Goal: Use online tool/utility: Utilize a website feature to perform a specific function

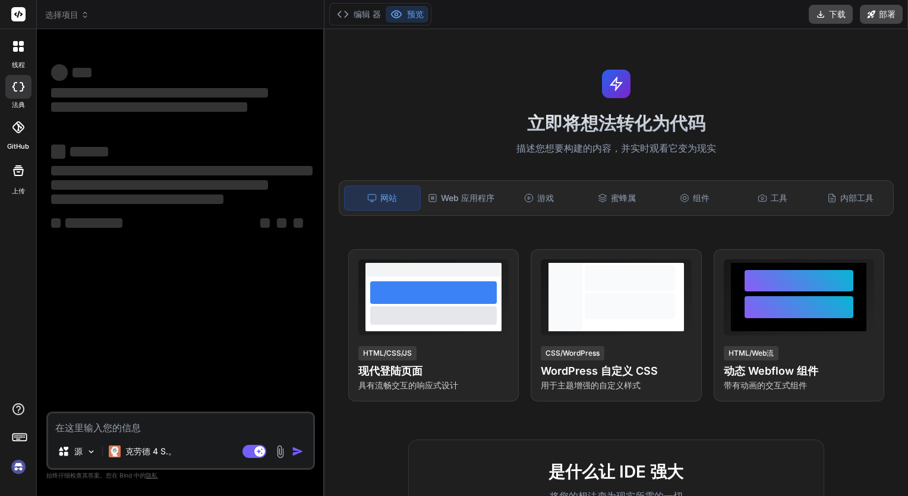
click at [17, 465] on img at bounding box center [18, 466] width 20 height 20
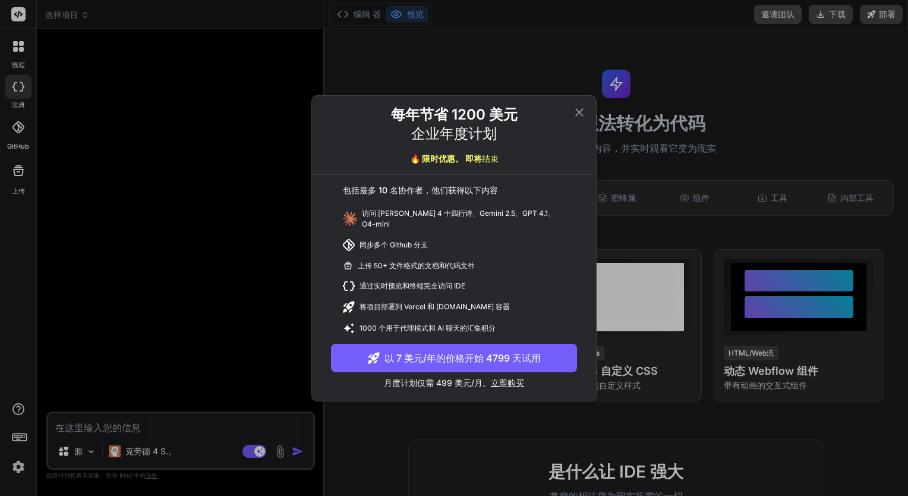
click at [582, 115] on icon at bounding box center [579, 112] width 14 height 14
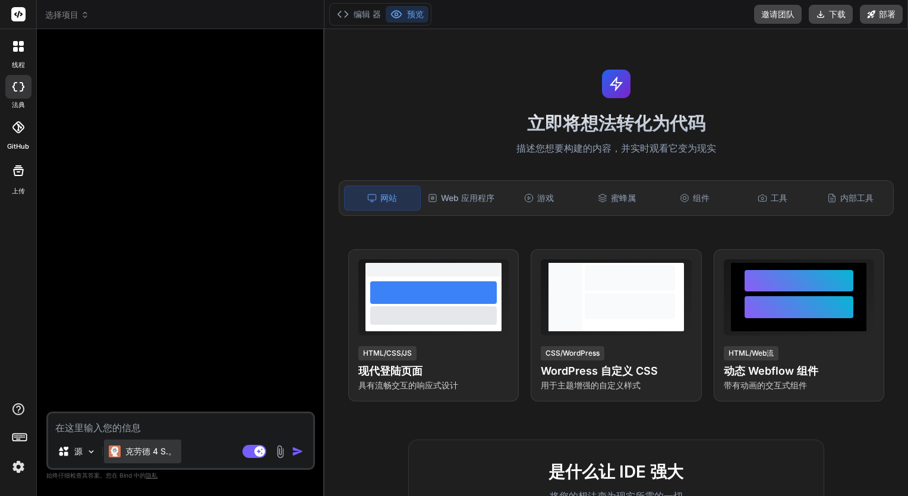
click at [166, 446] on p "克劳德 4 S.。" at bounding box center [150, 451] width 51 height 12
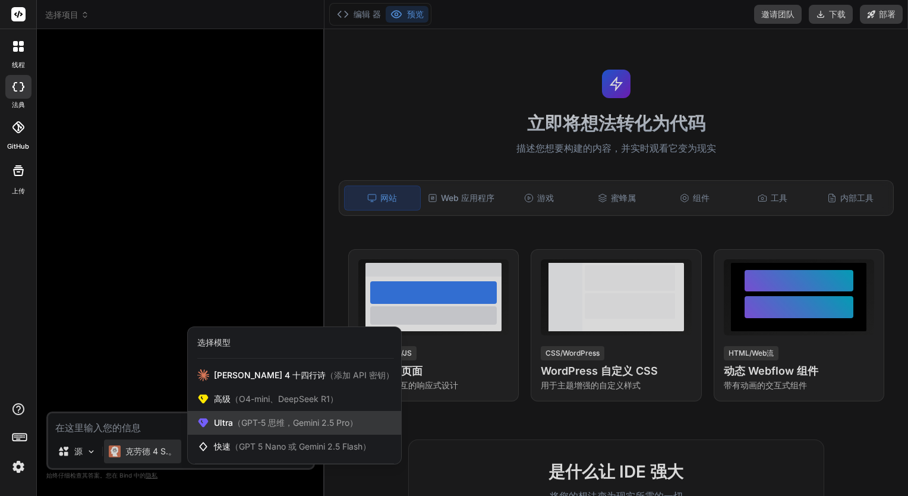
click at [259, 421] on span "（GPT-5 思维，Gemini 2.5 Pro）" at bounding box center [295, 422] width 125 height 10
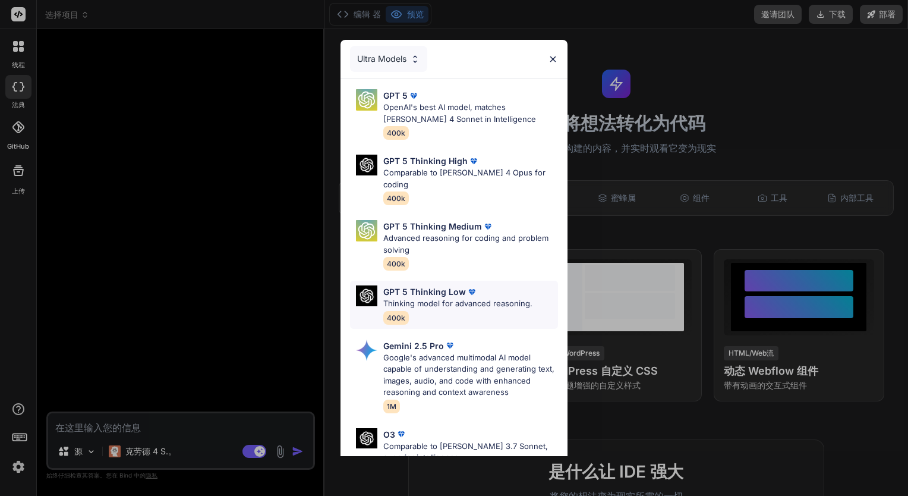
click at [440, 281] on div "GPT 5 Thinking Low Thinking model for advanced reasoning. 400k" at bounding box center [454, 305] width 208 height 48
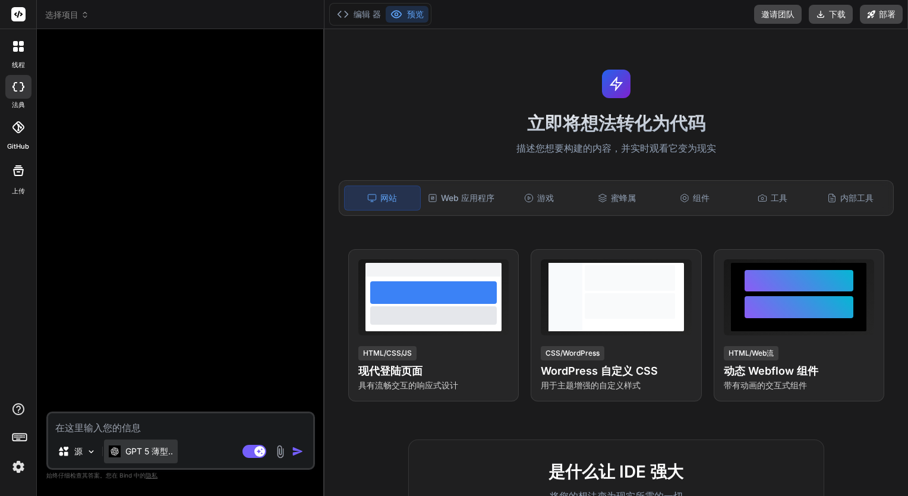
click at [134, 456] on p "GPT 5 薄型.." at bounding box center [149, 451] width 48 height 12
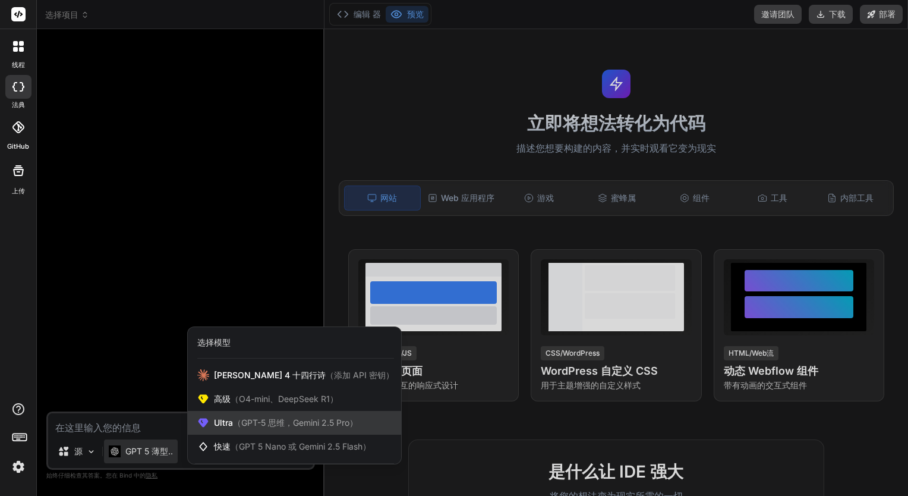
click at [257, 423] on span "（GPT-5 思维，Gemini 2.5 Pro）" at bounding box center [295, 422] width 125 height 10
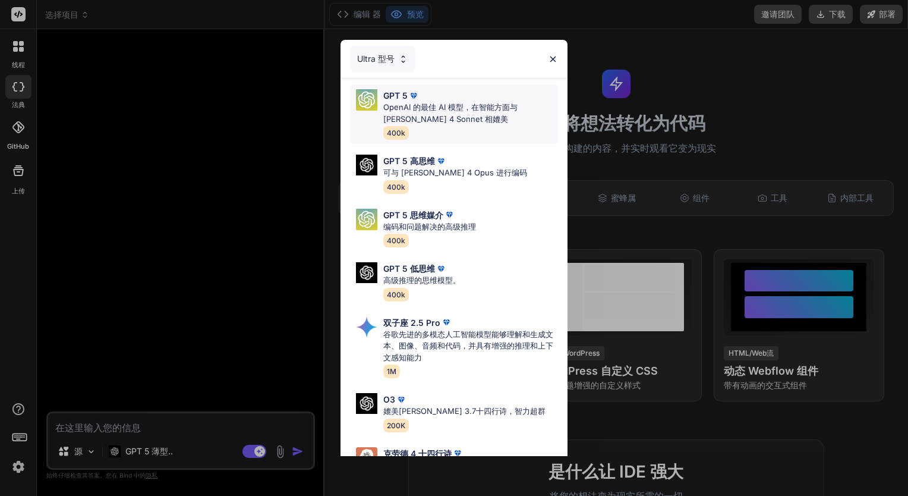
click at [452, 97] on div "GPT 5" at bounding box center [470, 95] width 175 height 12
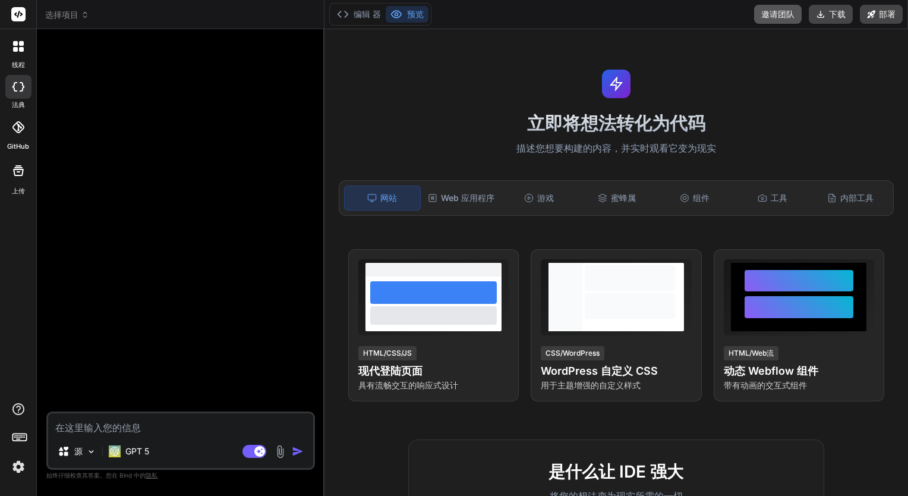
click at [772, 23] on button "邀请团队" at bounding box center [778, 14] width 48 height 19
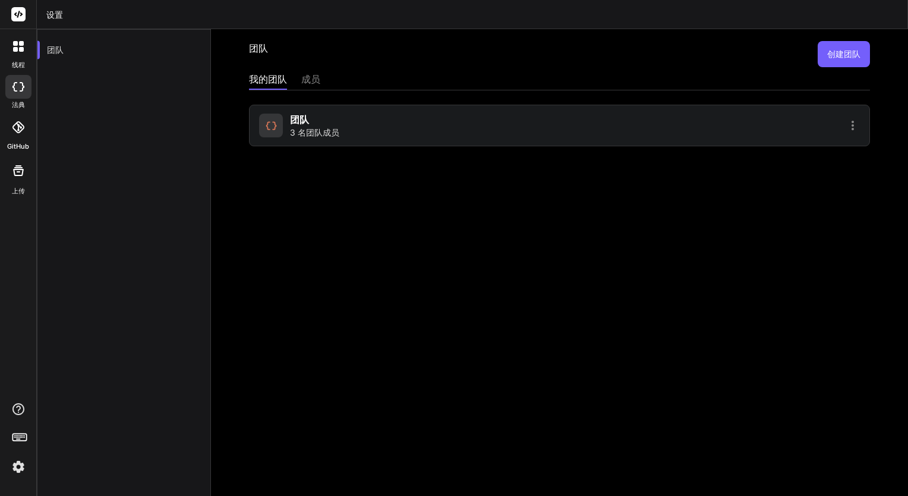
click at [446, 119] on div "团队 3 名团队成员" at bounding box center [407, 125] width 297 height 26
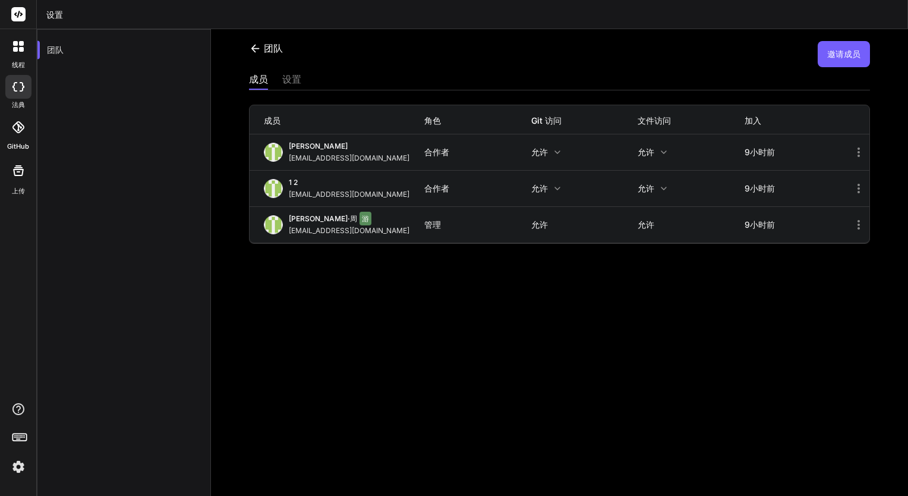
click at [852, 189] on icon at bounding box center [859, 188] width 14 height 14
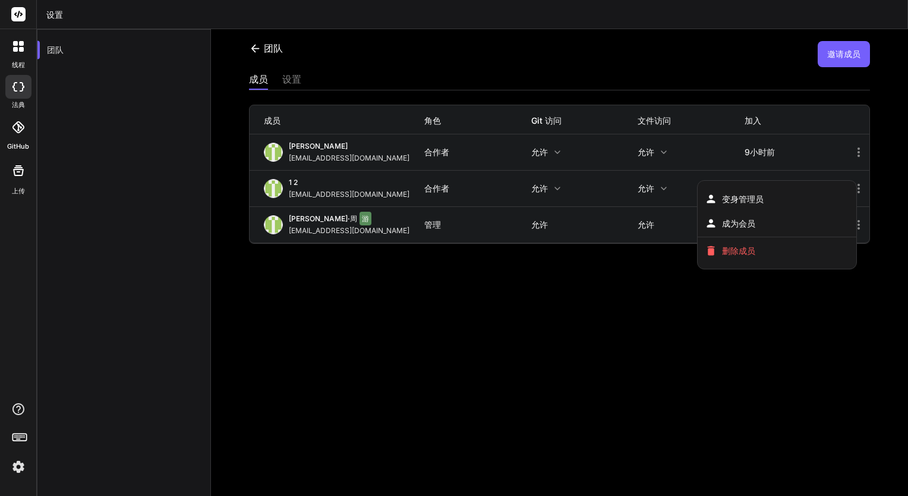
click at [19, 452] on div at bounding box center [18, 439] width 36 height 75
click at [17, 464] on img at bounding box center [18, 466] width 20 height 20
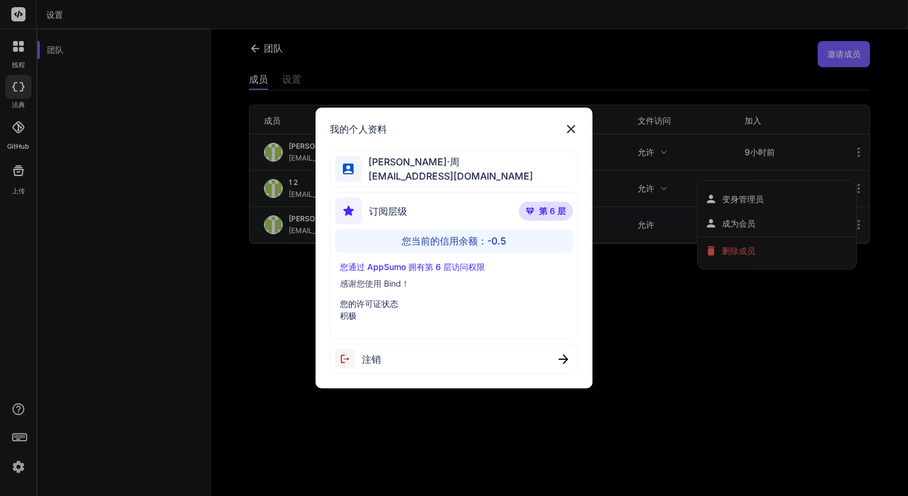
click at [401, 294] on div "您通过 AppSumo 拥有第 6 层访问权限 感谢您使用 Bind！ 您的许可证状态 积极" at bounding box center [454, 291] width 238 height 61
click at [399, 307] on p "您的许可证状态" at bounding box center [454, 304] width 229 height 12
click at [399, 291] on div "您通过 AppSumo 拥有第 6 层访问权限 感谢您使用 Bind！ 您的许可证状态 积极" at bounding box center [454, 291] width 238 height 61
click at [401, 273] on div "您通过 AppSumo 拥有第 6 层访问权限 感谢您使用 Bind！ 您的许可证状态 积极" at bounding box center [454, 291] width 238 height 61
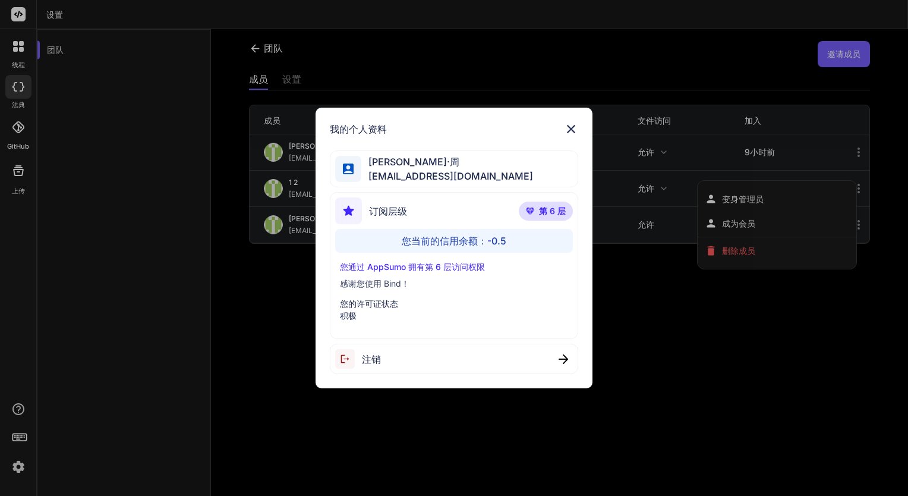
click at [437, 122] on div "我的个人资料" at bounding box center [454, 129] width 249 height 14
drag, startPoint x: 432, startPoint y: 121, endPoint x: 319, endPoint y: 140, distance: 113.9
click at [319, 140] on div "我的个人资料 雨果·周 yyjq@me.com 订阅层级 第 6 层 您当前的信用余额：-0.5 您通过 AppSumo 拥有第 6 层访问权限 感谢您使用 …" at bounding box center [455, 248] width 278 height 281
click at [492, 138] on div "我的个人资料 雨果·周 yyjq@me.com 订阅层级 第 6 层 您当前的信用余额：-0.5 您通过 AppSumo 拥有第 6 层访问权限 感谢您使用 …" at bounding box center [455, 248] width 278 height 281
click at [572, 131] on img at bounding box center [571, 129] width 14 height 14
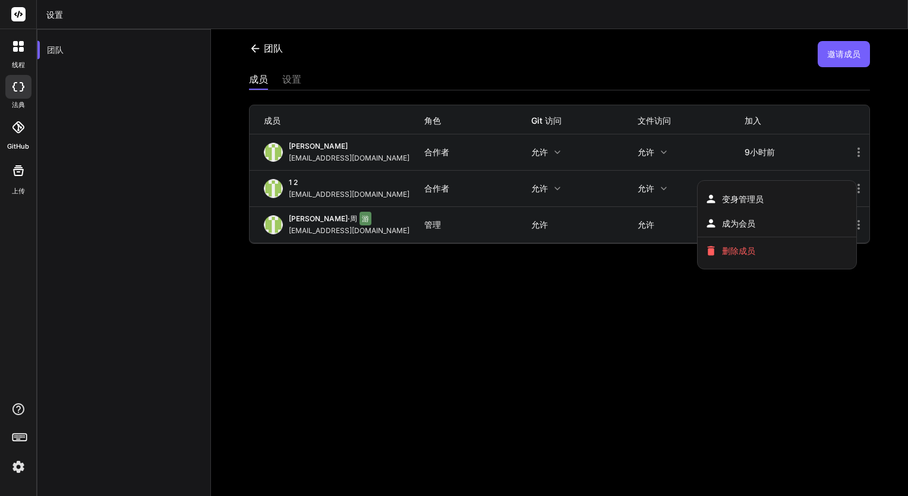
click at [552, 301] on div at bounding box center [454, 248] width 908 height 496
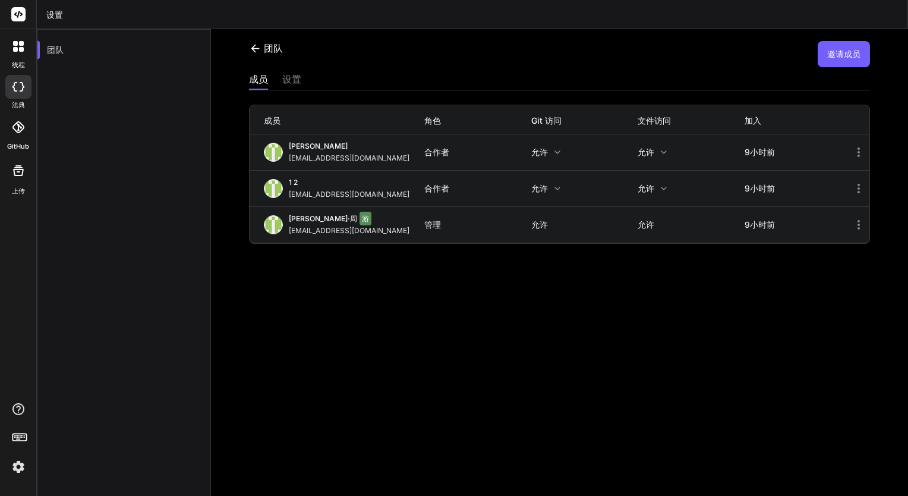
click at [835, 61] on button "邀请成员" at bounding box center [844, 54] width 52 height 26
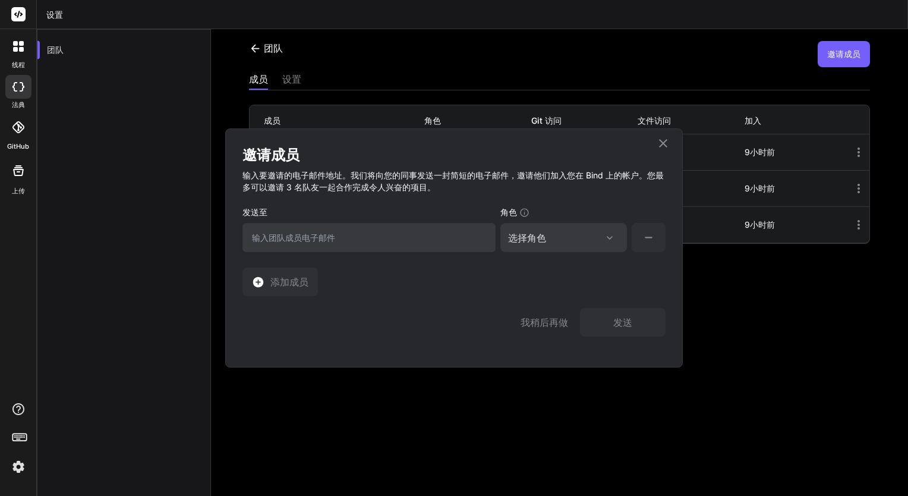
click at [426, 234] on input "email" at bounding box center [369, 237] width 253 height 29
click at [537, 222] on div "角色" at bounding box center [563, 214] width 127 height 17
click at [553, 238] on div "选择角色" at bounding box center [563, 238] width 111 height 14
click at [662, 141] on icon at bounding box center [663, 143] width 8 height 8
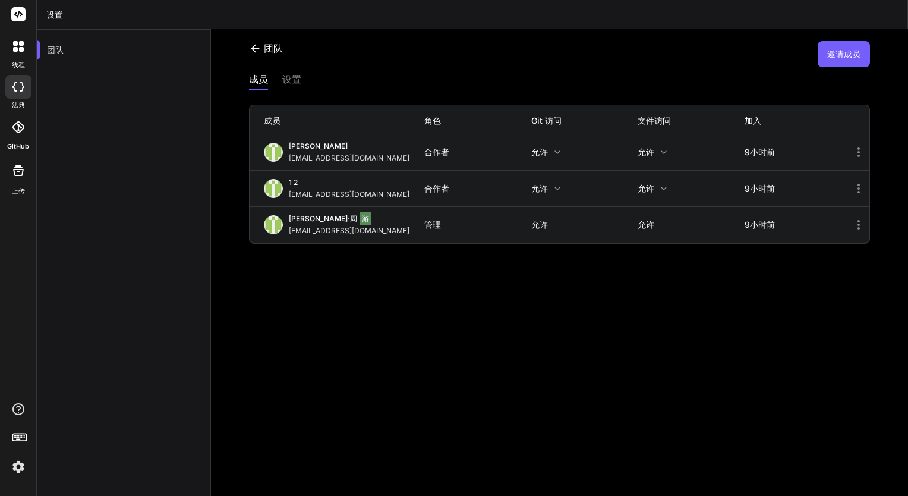
click at [251, 46] on icon at bounding box center [255, 48] width 12 height 12
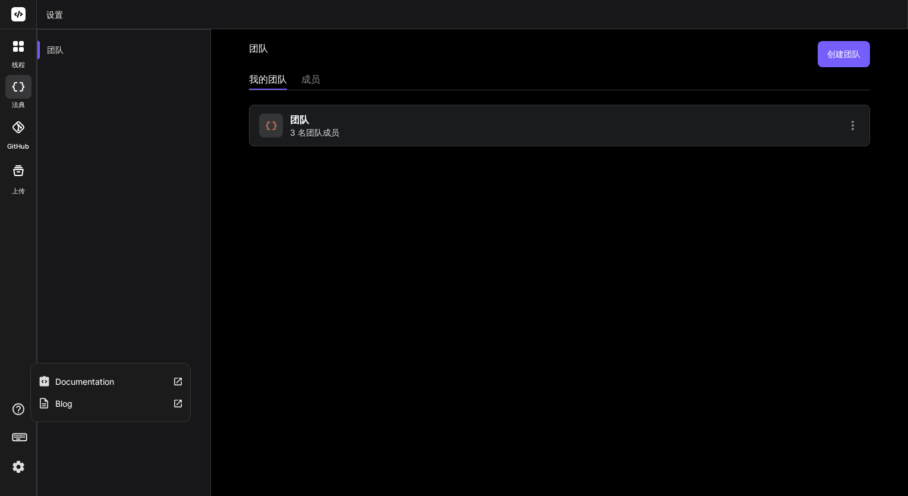
click at [10, 473] on img at bounding box center [18, 466] width 20 height 20
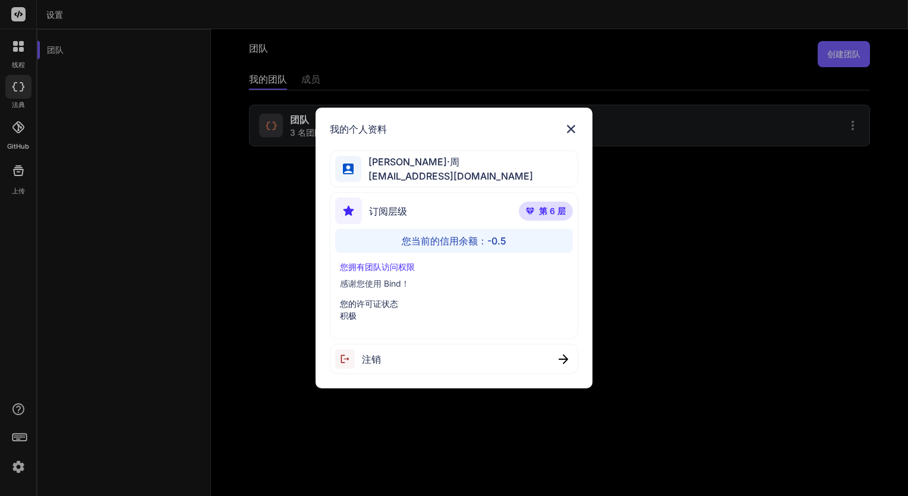
click at [436, 241] on div "您当前的信用余额：-0.5" at bounding box center [454, 241] width 238 height 24
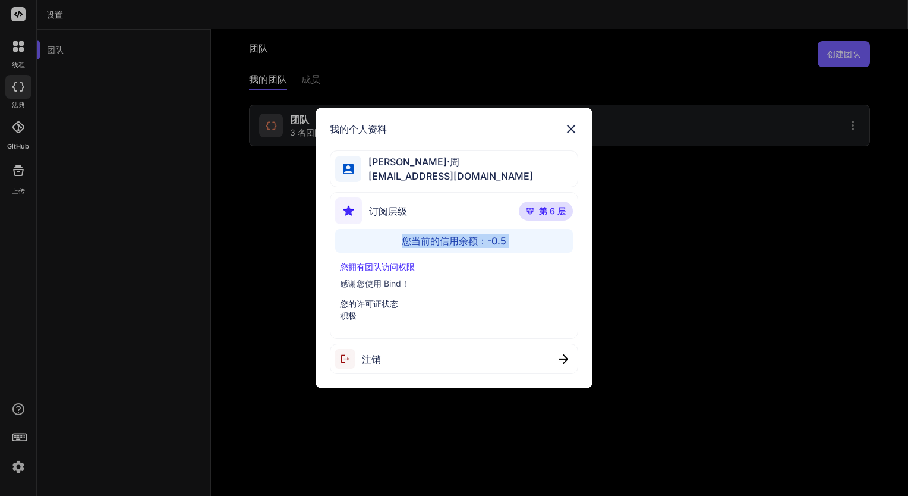
click at [430, 241] on div "您当前的信用余额：-0.5" at bounding box center [454, 241] width 238 height 24
drag, startPoint x: 386, startPoint y: 235, endPoint x: 543, endPoint y: 243, distance: 157.7
click at [543, 243] on div "您当前的信用余额：-0.5" at bounding box center [454, 241] width 238 height 24
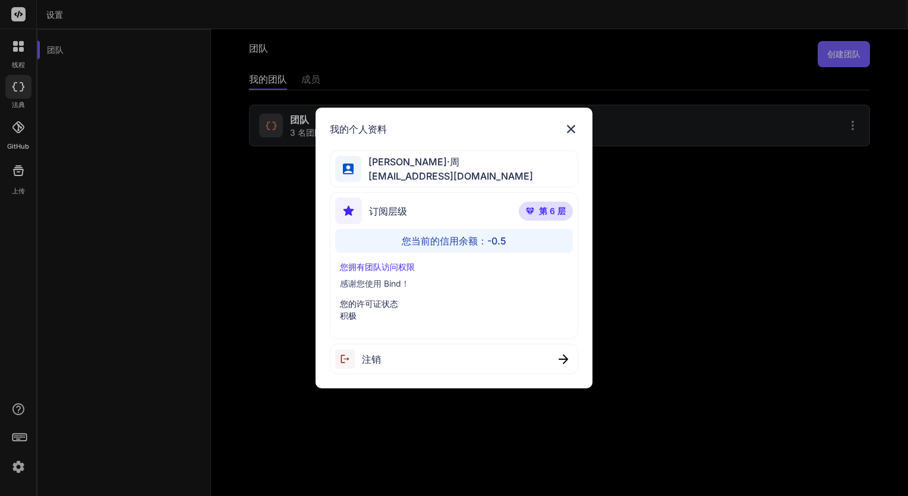
drag, startPoint x: 543, startPoint y: 243, endPoint x: 541, endPoint y: 213, distance: 29.8
click at [541, 213] on span "第 6 层" at bounding box center [552, 211] width 27 height 12
click at [541, 212] on span "第 6 层" at bounding box center [552, 211] width 27 height 12
click at [539, 212] on p "第 6 层" at bounding box center [546, 210] width 54 height 19
click at [491, 210] on div "订阅层级 第 6 层" at bounding box center [454, 213] width 238 height 32
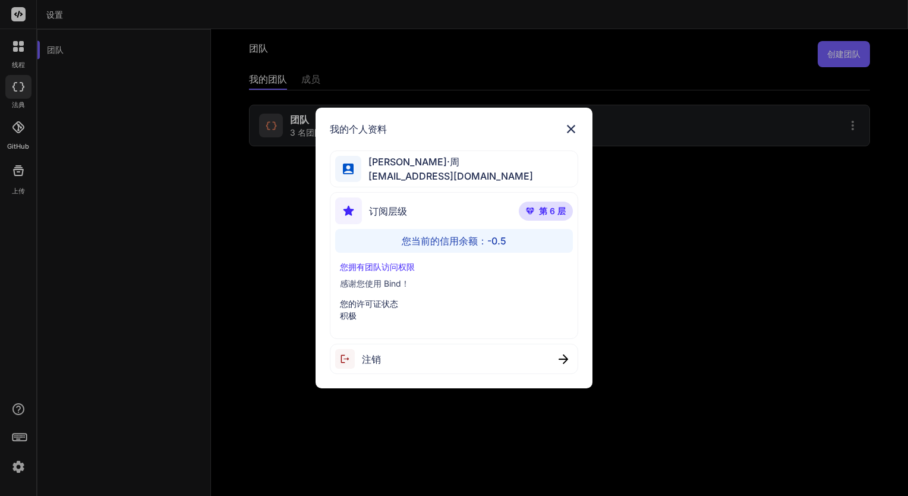
click at [575, 128] on img at bounding box center [571, 129] width 14 height 14
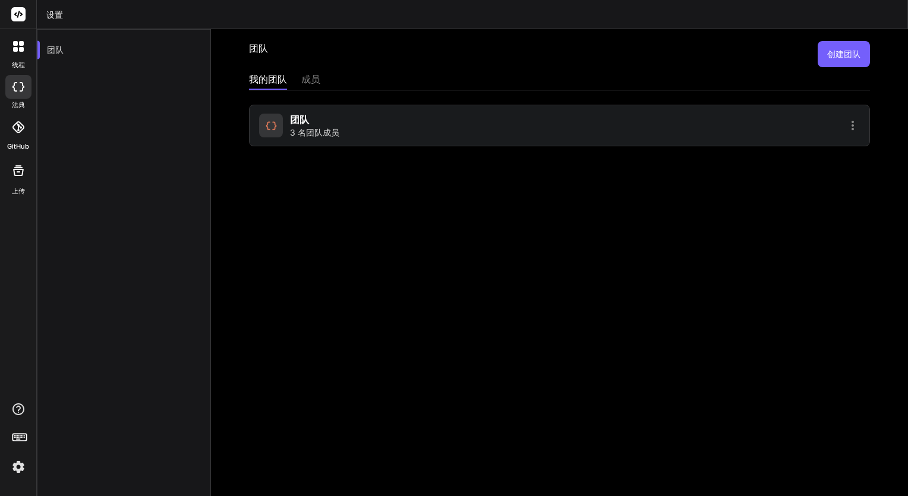
click at [317, 80] on div "成员" at bounding box center [310, 80] width 19 height 17
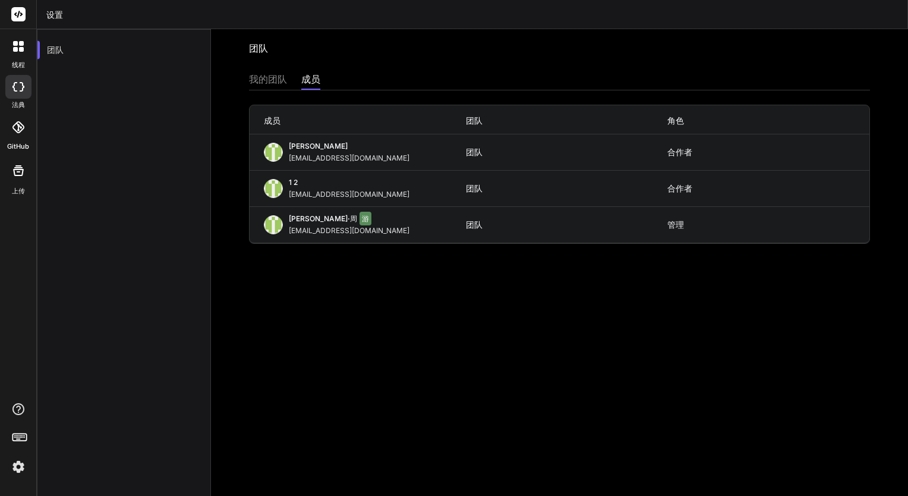
click at [269, 80] on div "我的团队" at bounding box center [268, 80] width 38 height 17
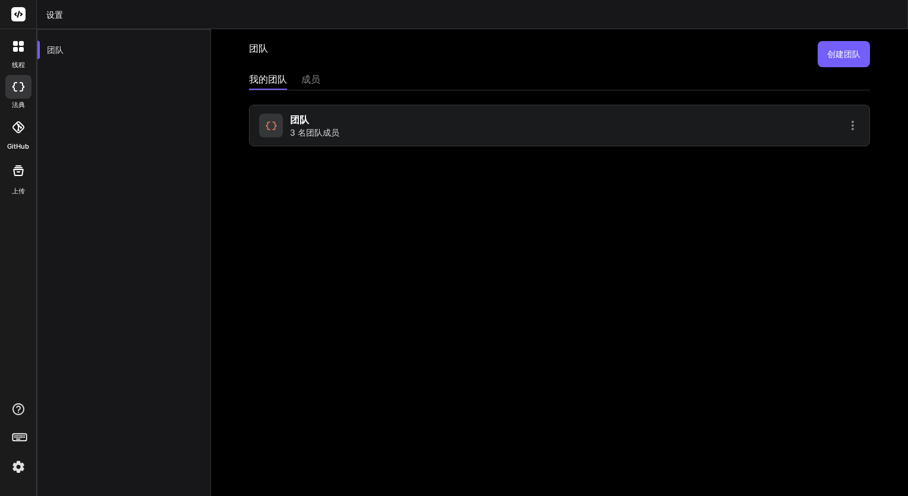
click at [28, 46] on div at bounding box center [18, 46] width 25 height 25
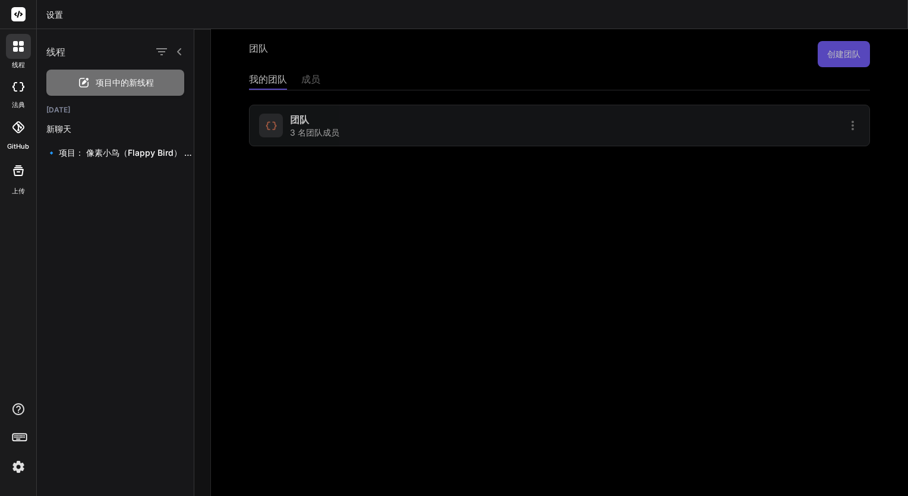
click at [187, 49] on div "线程" at bounding box center [115, 49] width 157 height 40
click at [184, 49] on icon at bounding box center [180, 52] width 10 height 10
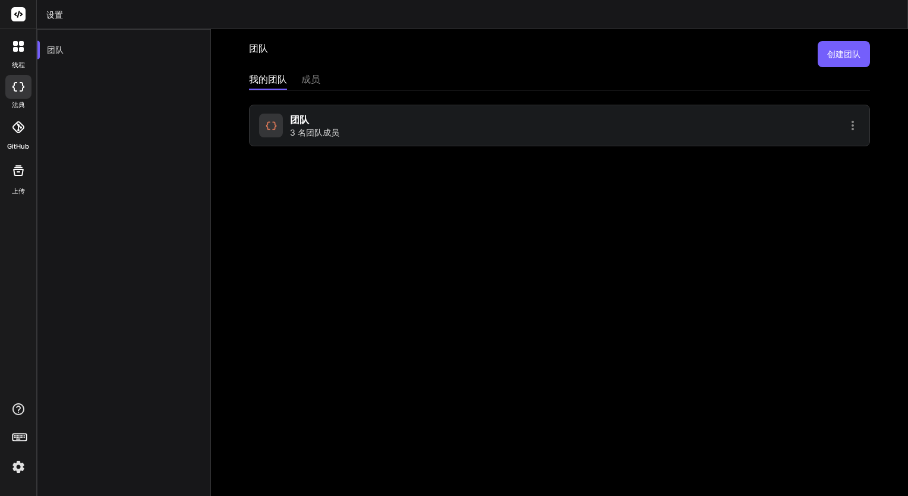
click at [496, 248] on div "团队 创建团队 我的团队 成员 团队 3 名团队成员" at bounding box center [559, 262] width 697 height 467
click at [26, 53] on div at bounding box center [18, 46] width 25 height 25
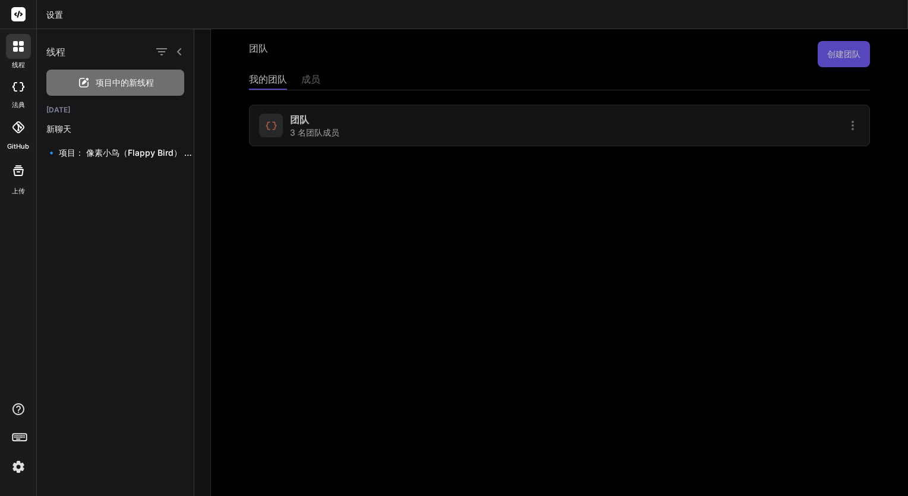
click at [20, 12] on rect at bounding box center [18, 14] width 14 height 14
click at [18, 13] on icon at bounding box center [18, 14] width 9 height 7
click at [12, 52] on div at bounding box center [18, 46] width 25 height 25
click at [18, 84] on icon at bounding box center [18, 87] width 12 height 10
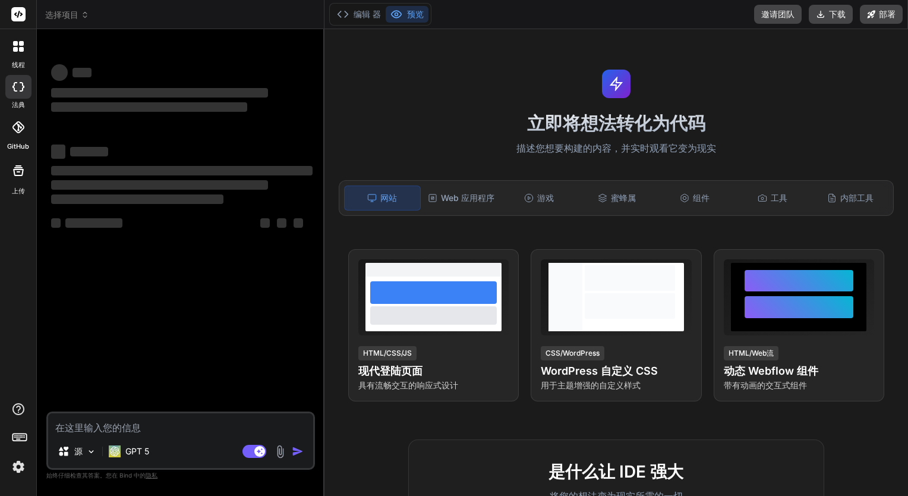
type textarea "x"
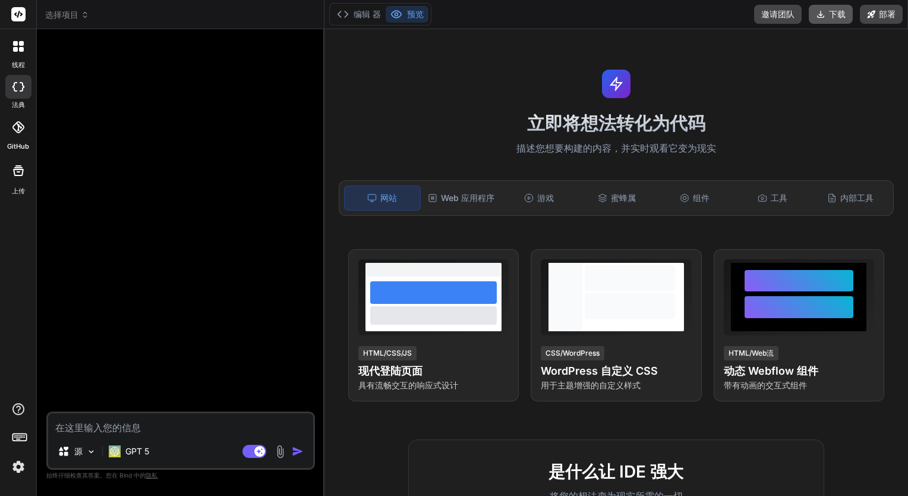
click at [819, 17] on icon at bounding box center [821, 14] width 7 height 7
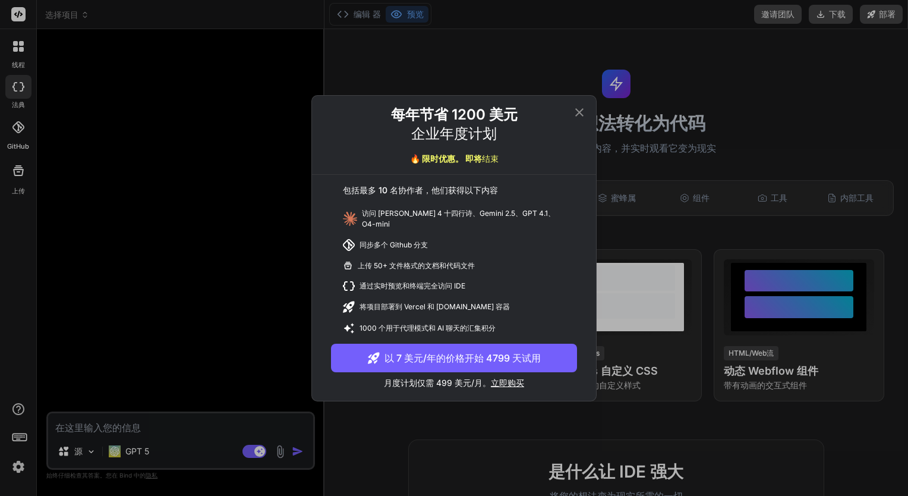
click at [580, 118] on icon at bounding box center [579, 112] width 14 height 14
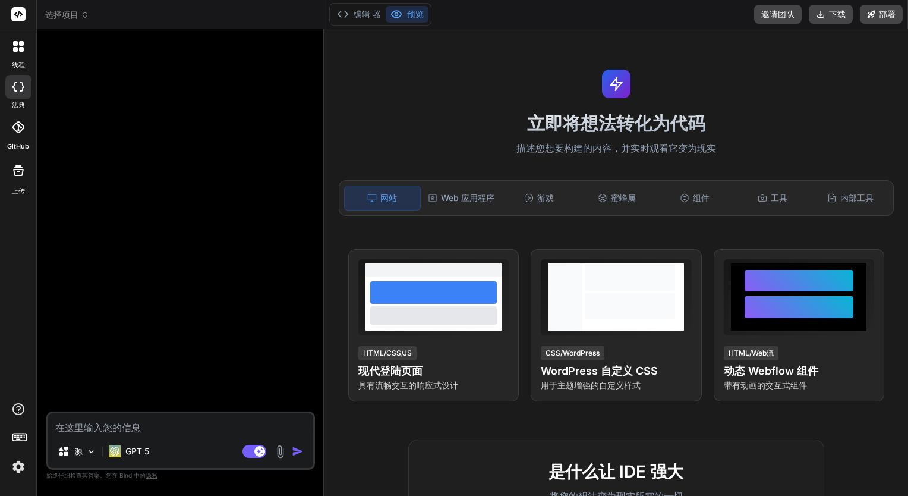
click at [29, 469] on div at bounding box center [18, 439] width 36 height 75
click at [7, 468] on div at bounding box center [18, 439] width 36 height 75
click at [16, 459] on img at bounding box center [18, 466] width 20 height 20
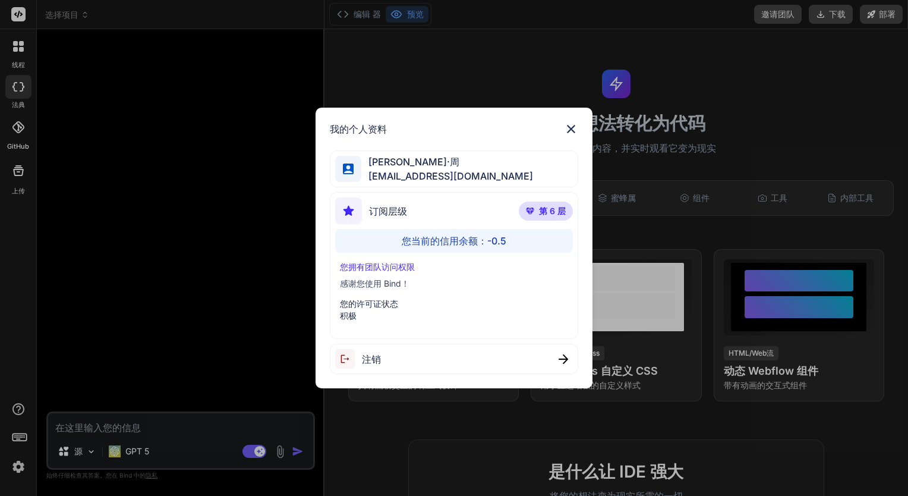
click at [13, 466] on div "我的个人资料 雨果·周 yyjq@me.com 订阅层级 第 6 层 您当前的信用余额：-0.5 您拥有团队访问权限 感谢您使用 Bind！ 您的许可证状态 …" at bounding box center [454, 248] width 908 height 496
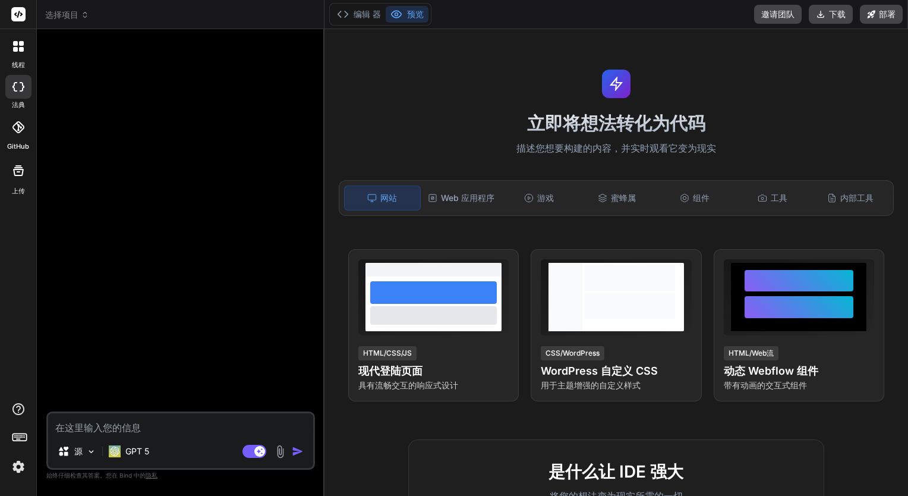
click at [17, 474] on img at bounding box center [18, 466] width 20 height 20
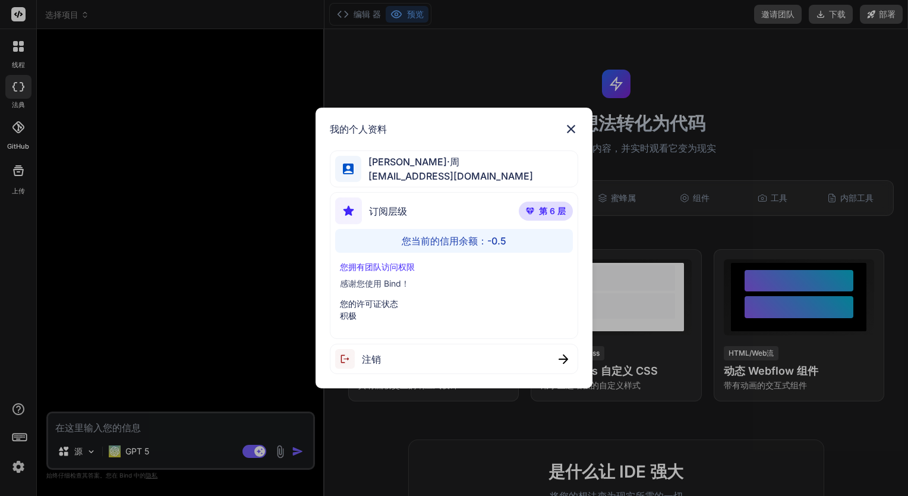
click at [573, 128] on img at bounding box center [571, 129] width 14 height 14
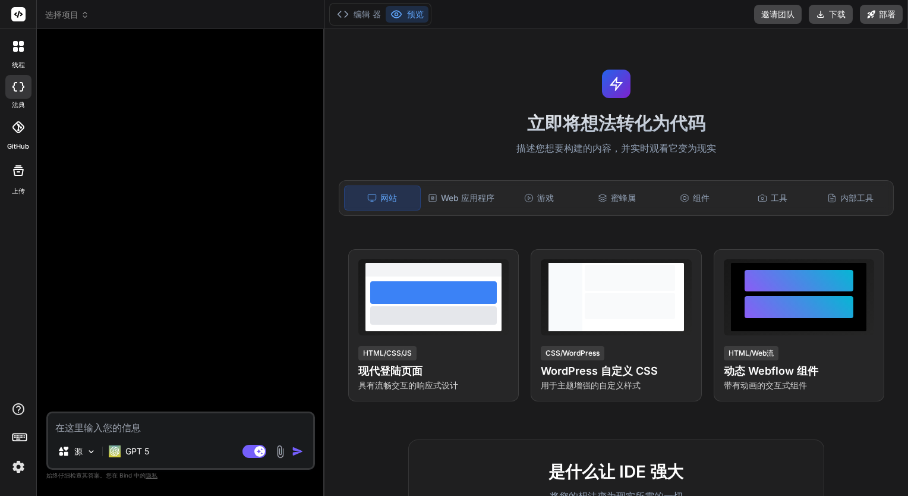
click at [21, 443] on icon at bounding box center [19, 436] width 17 height 17
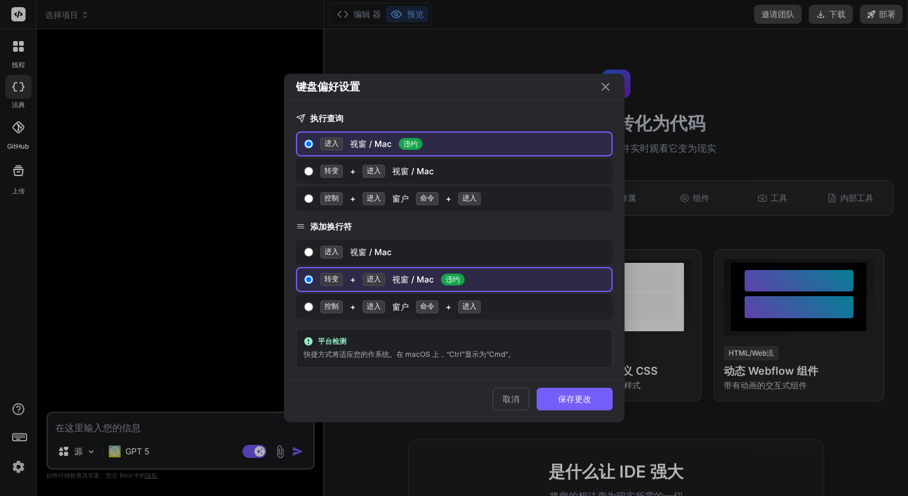
click at [587, 398] on button "保存更改" at bounding box center [575, 399] width 76 height 23
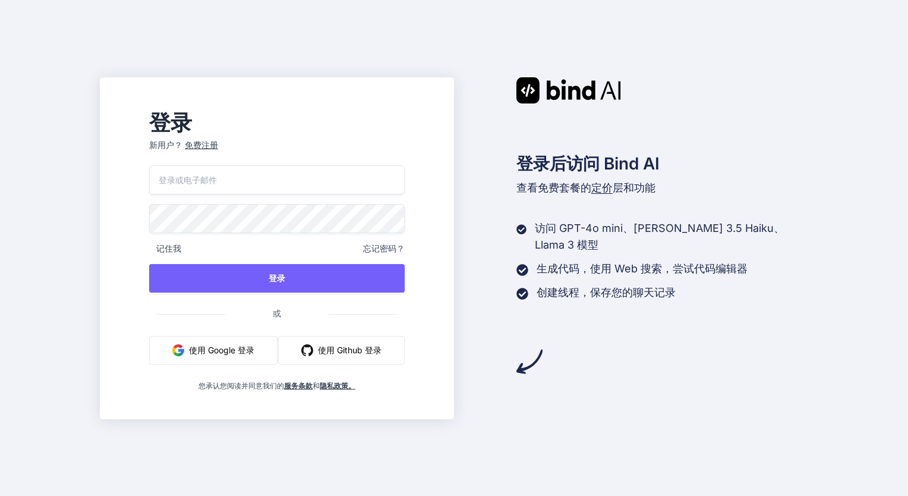
click at [212, 175] on input "email" at bounding box center [277, 179] width 256 height 29
type input "yyjq@me.com"
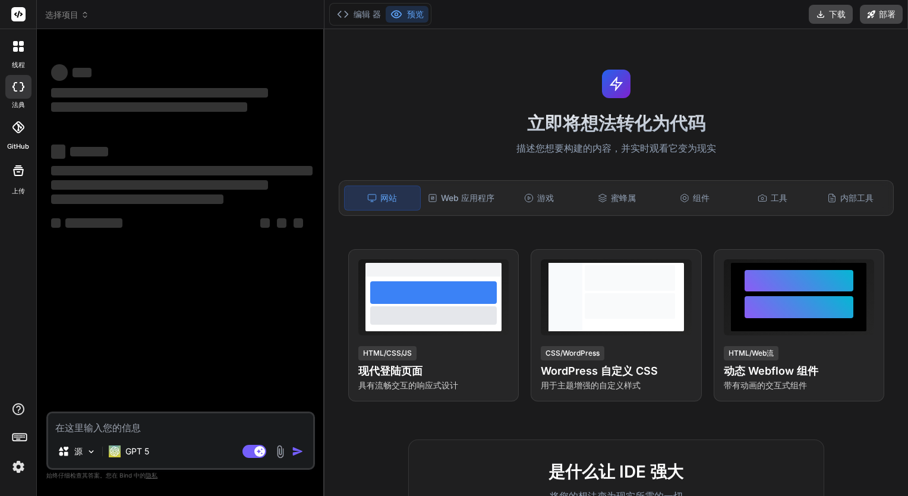
click at [19, 462] on img at bounding box center [18, 466] width 20 height 20
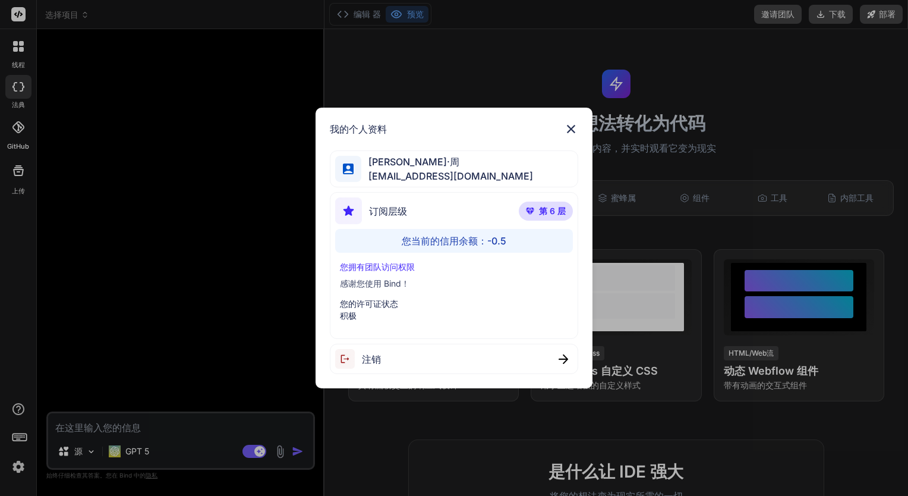
click at [17, 465] on div "我的个人资料 雨果·周 yyjq@me.com 订阅层级 第 6 层 您当前的信用余额：-0.5 您拥有团队访问权限 感谢您使用 Bind！ 您的许可证状态 …" at bounding box center [454, 248] width 908 height 496
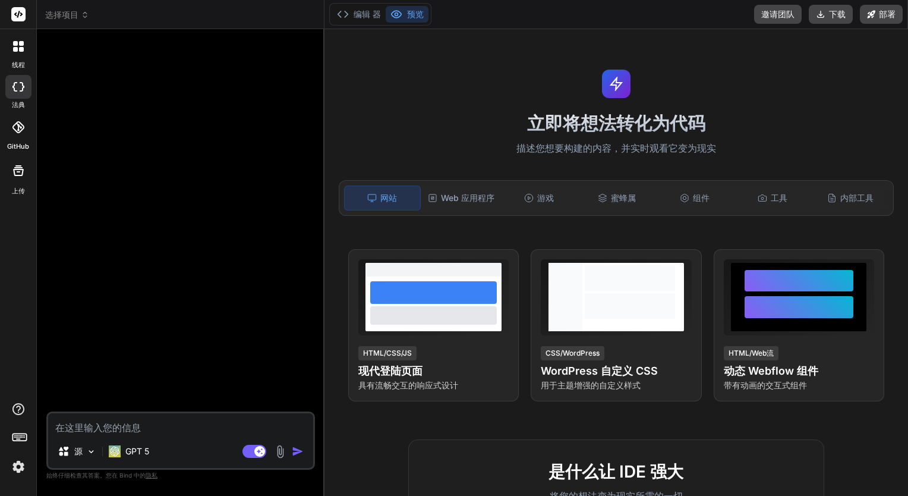
click at [15, 432] on icon at bounding box center [19, 436] width 17 height 17
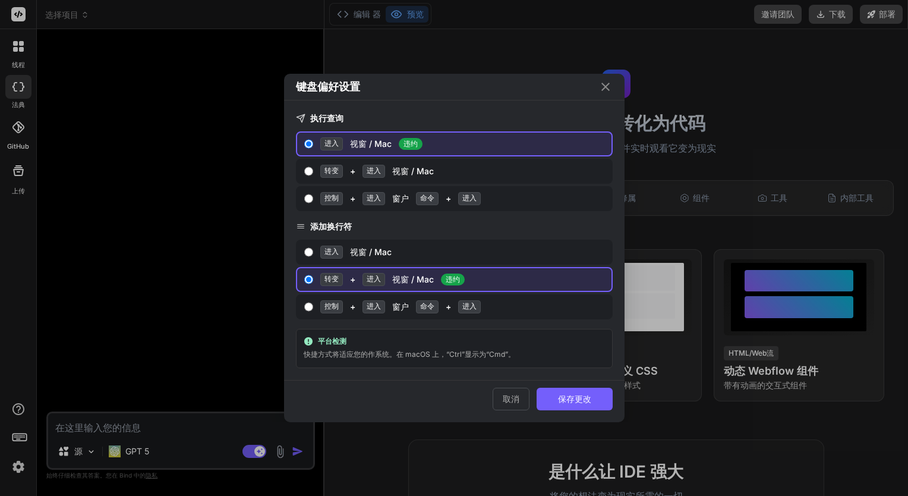
click at [15, 432] on div "键盘偏好设置 执行查询 进入 视窗 / Mac 违约 转变 + 进入 视窗 / Mac 控制 + 进入 窗户 命令 + 进入 添加换行符 进入 视窗 / Ma…" at bounding box center [454, 248] width 908 height 496
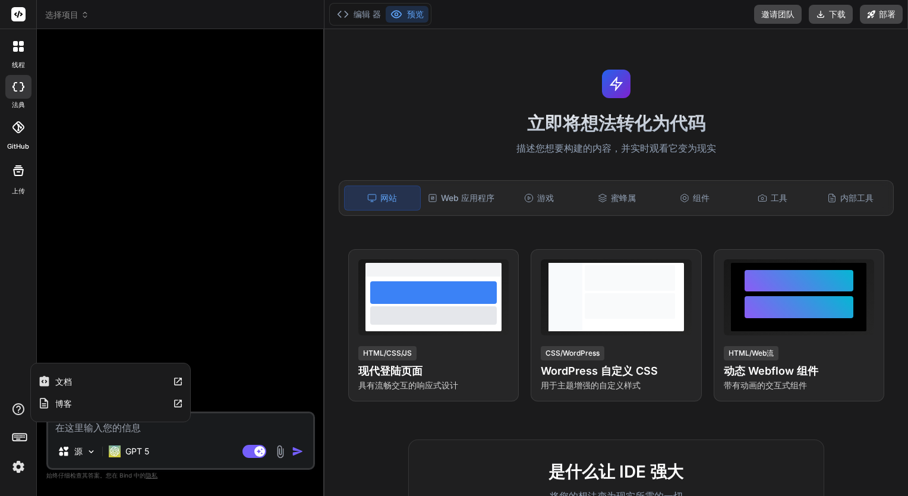
click at [18, 413] on icon at bounding box center [18, 409] width 14 height 14
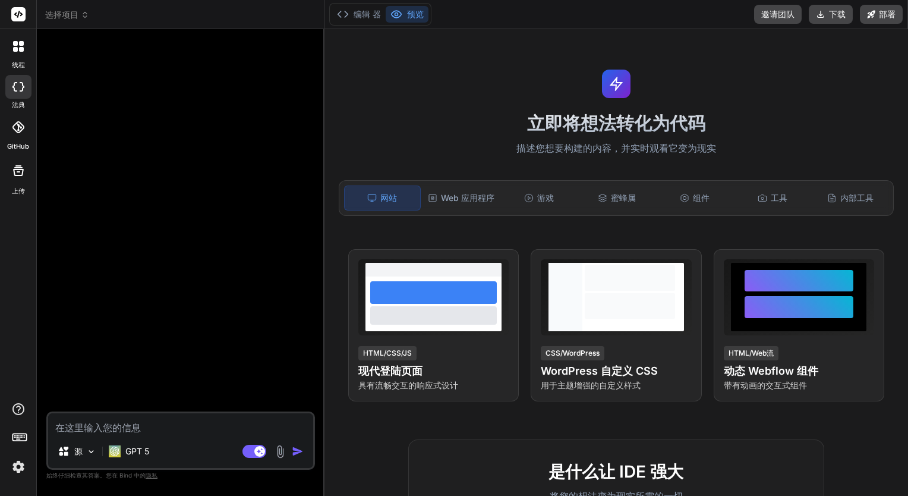
click at [20, 178] on div at bounding box center [18, 170] width 29 height 29
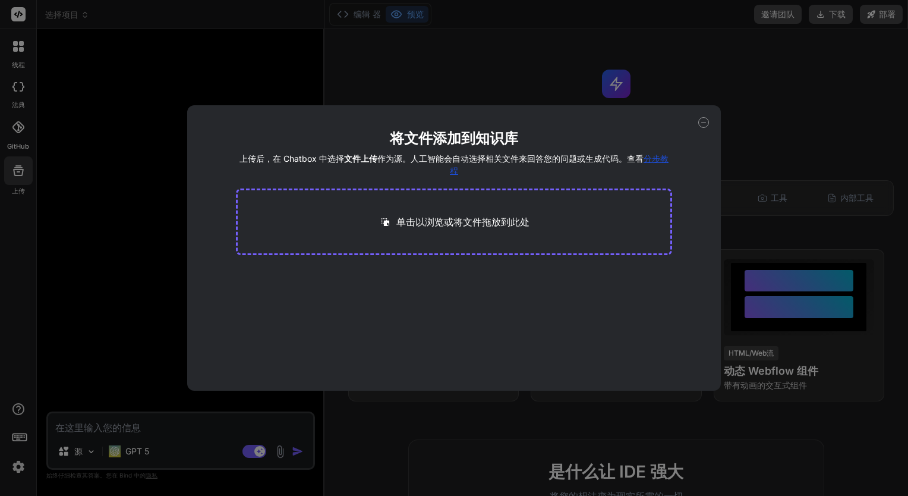
click at [40, 141] on div "将文件添加到知识库 上传后，在 Chatbox 中选择 文件上传 作为源。人工智能会自动选择相关文件来回答您的问题或生成代码。查看 分步教程 单击以浏览或将文…" at bounding box center [454, 248] width 908 height 496
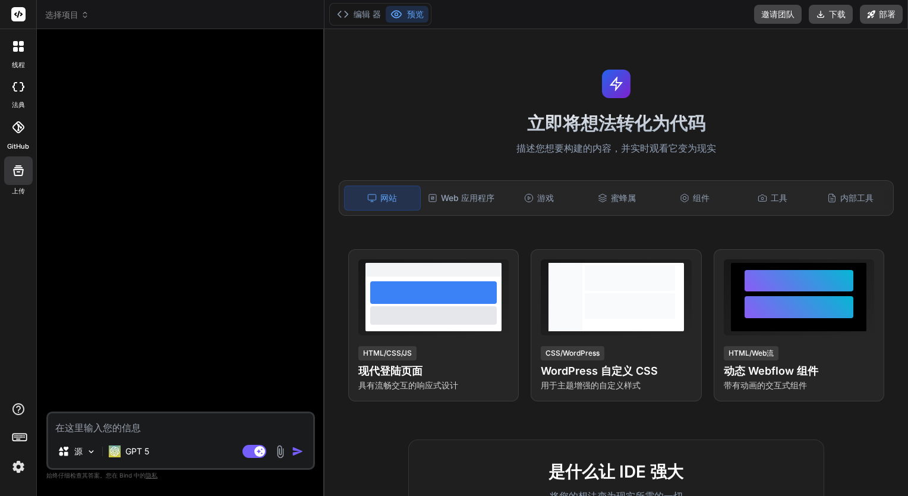
click at [16, 127] on icon at bounding box center [18, 127] width 12 height 12
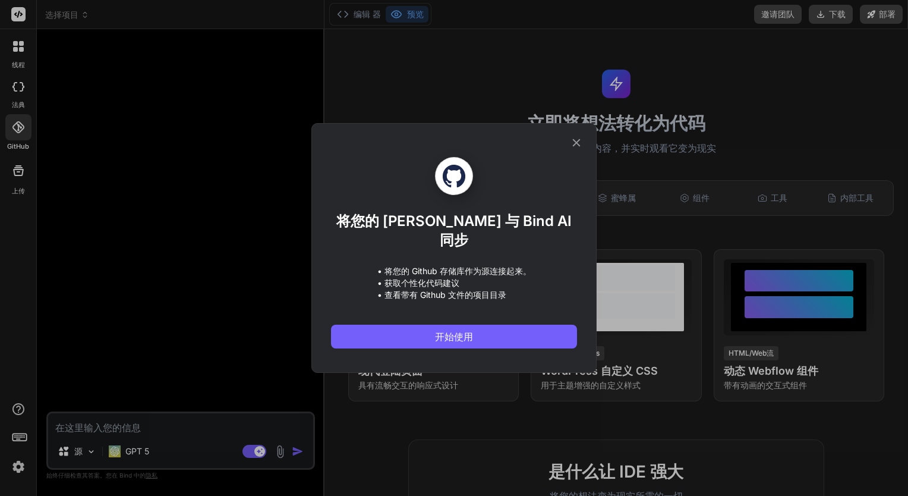
click at [19, 125] on div "将您的 Github 与 Bind AI 同步 • 将您的 Github 存储库作为源连接起来。 • 获取个性化代码建议 • 查看带有 Github 文件的项…" at bounding box center [454, 248] width 908 height 496
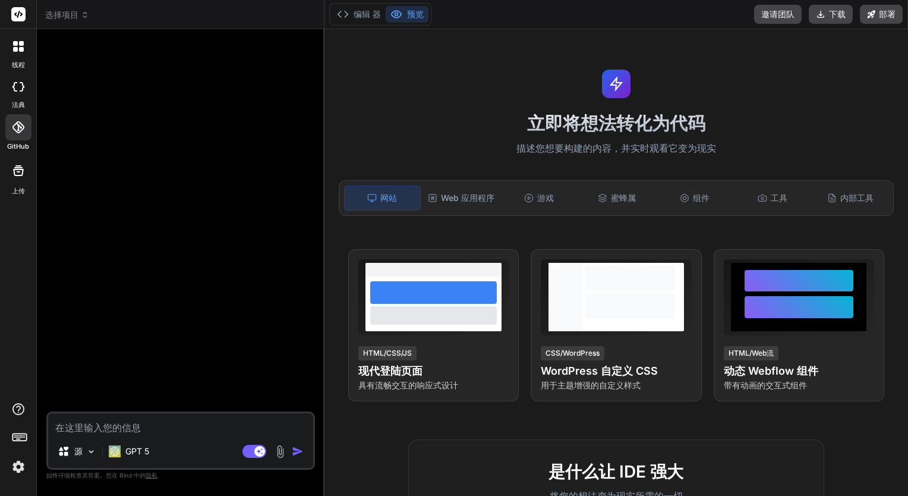
click at [19, 94] on div at bounding box center [18, 87] width 26 height 24
type textarea "x"
click at [22, 57] on div at bounding box center [18, 46] width 25 height 25
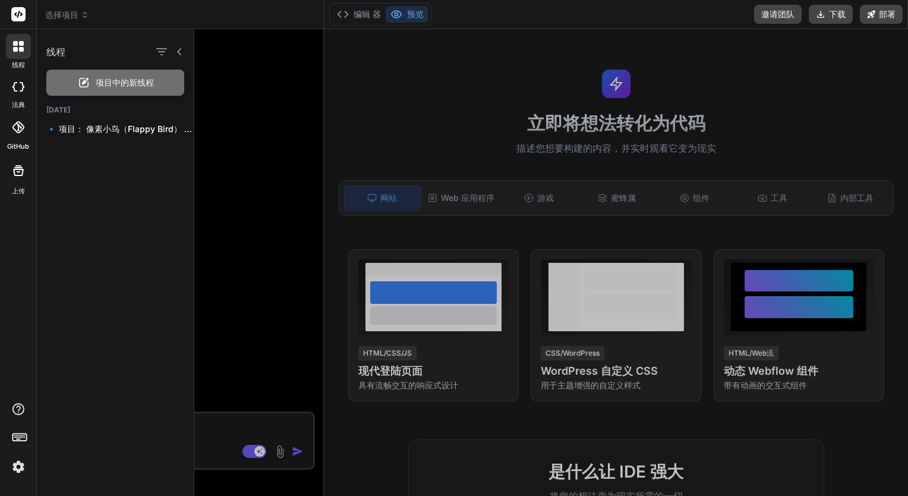
click at [22, 57] on div at bounding box center [18, 46] width 25 height 25
click at [302, 108] on div at bounding box center [551, 262] width 714 height 467
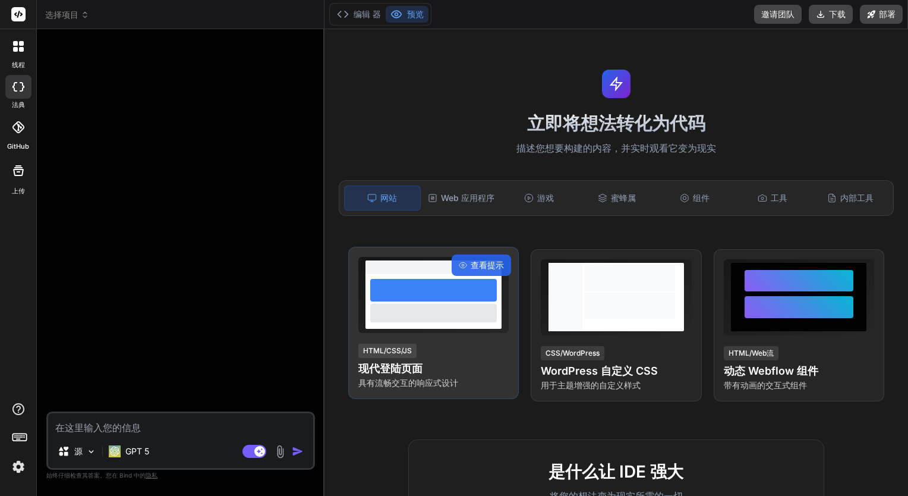
click at [420, 307] on div at bounding box center [433, 313] width 126 height 18
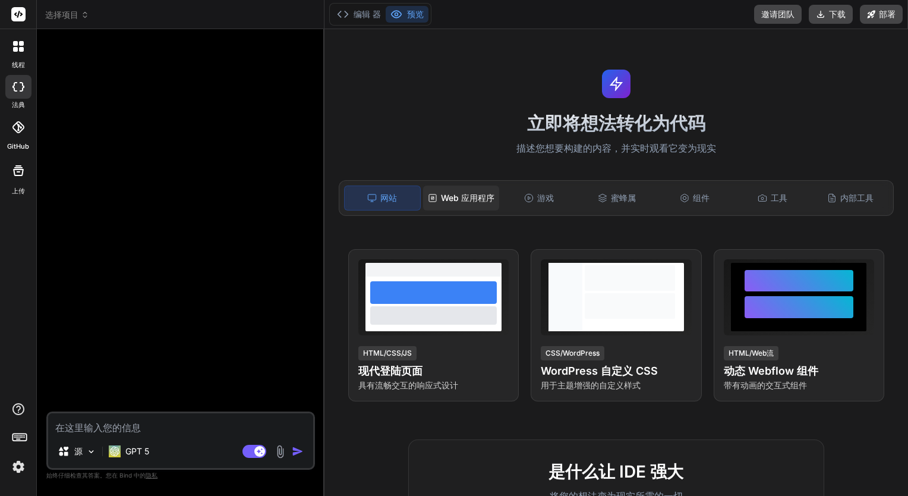
click at [487, 192] on font "Web 应用程序" at bounding box center [467, 198] width 53 height 12
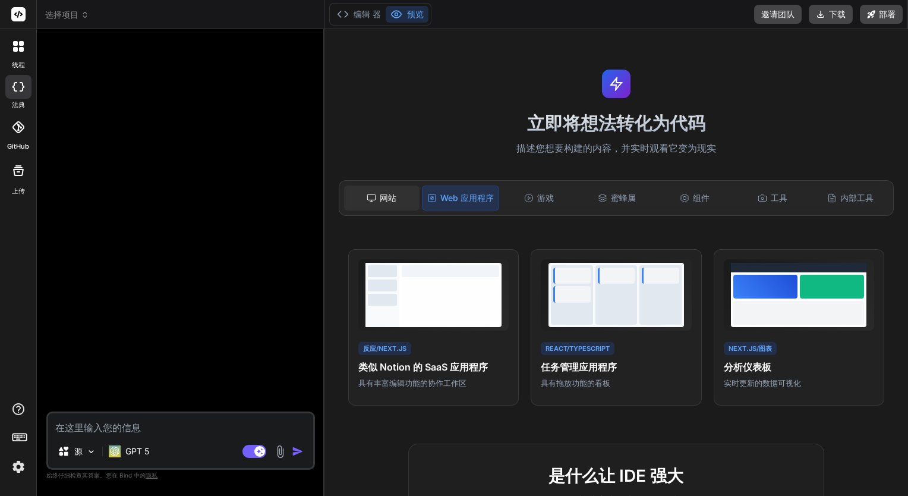
click at [409, 198] on div "网站" at bounding box center [381, 197] width 75 height 25
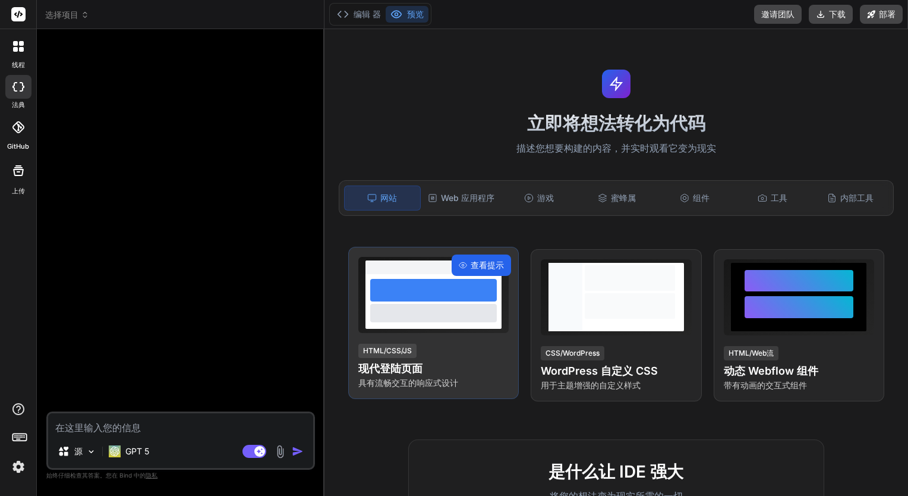
click at [489, 265] on span "查看提示" at bounding box center [487, 265] width 33 height 12
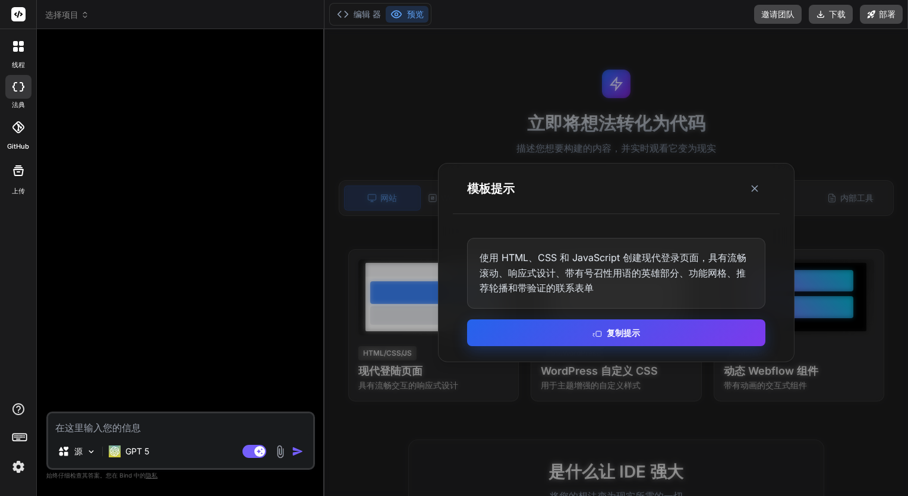
click at [693, 333] on button "复制提示" at bounding box center [616, 332] width 298 height 27
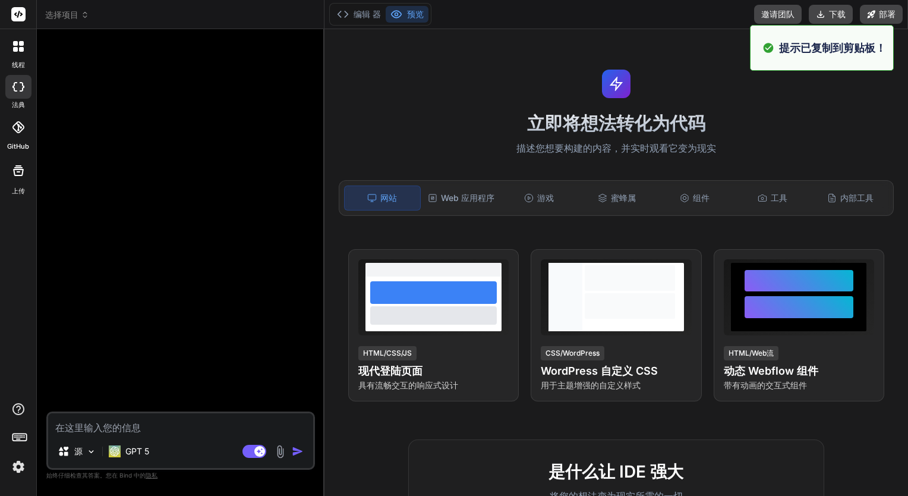
click at [162, 427] on textarea at bounding box center [180, 423] width 265 height 21
paste textarea "Create a modern landing page with HTML, CSS, and JavaScript featuring smooth sc…"
type textarea "Create a modern landing page with HTML, CSS, and JavaScript featuring smooth sc…"
type textarea "x"
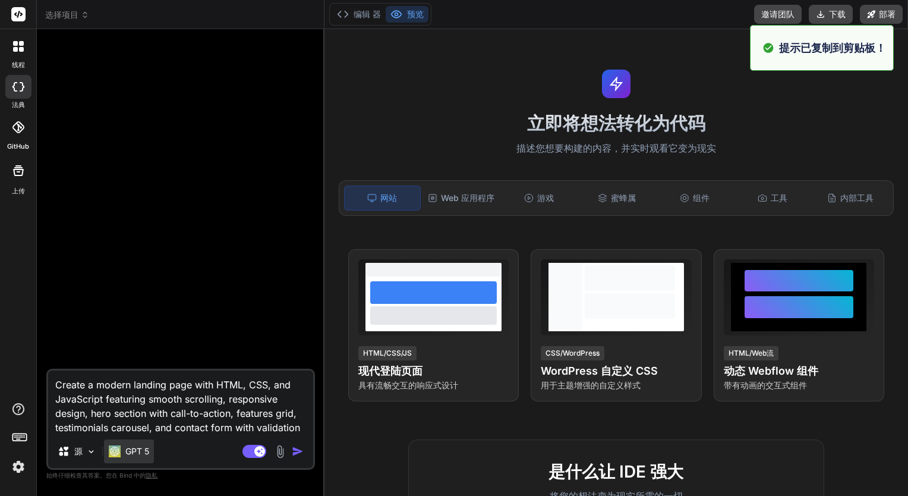
type textarea "Create a modern landing page with HTML, CSS, and JavaScript featuring smooth sc…"
click at [151, 450] on div "GPT 5" at bounding box center [129, 451] width 50 height 24
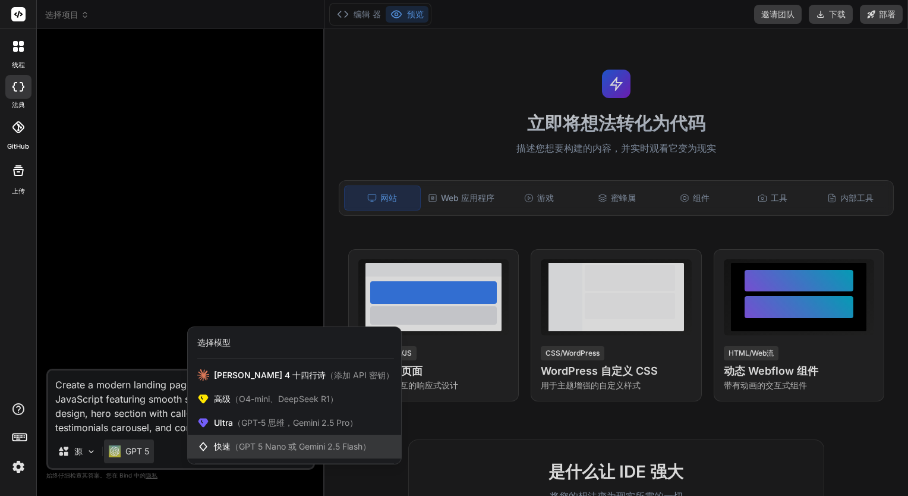
click at [301, 449] on span "（GPT 5 Nano 或 Gemini 2.5 Flash）" at bounding box center [301, 446] width 140 height 10
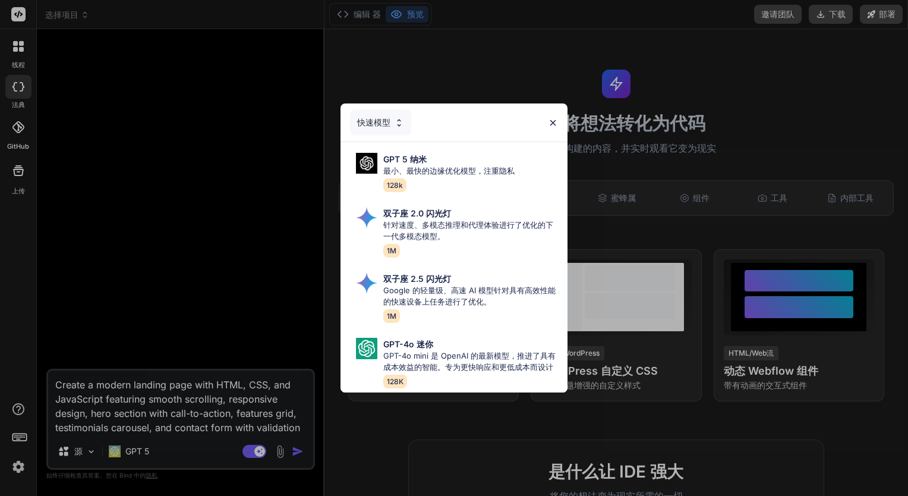
click at [386, 116] on font "快速模型" at bounding box center [373, 122] width 33 height 12
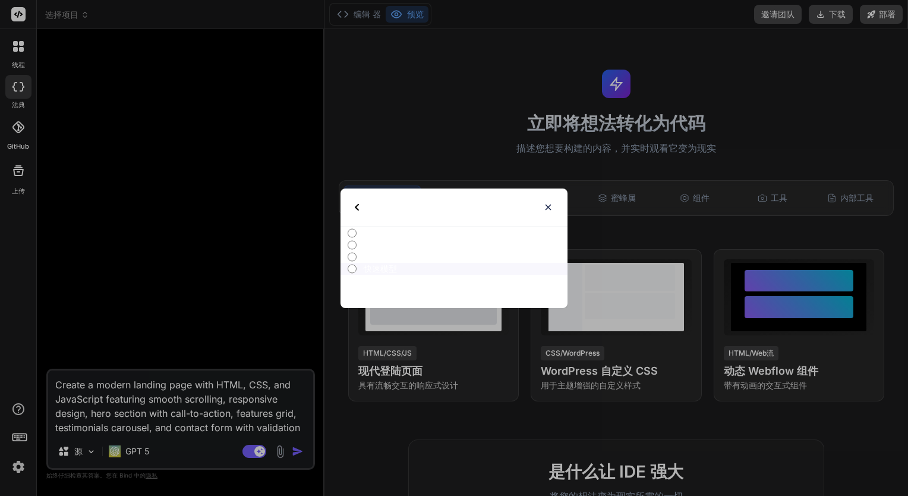
click at [379, 252] on p "Ultra 型号" at bounding box center [466, 257] width 204 height 12
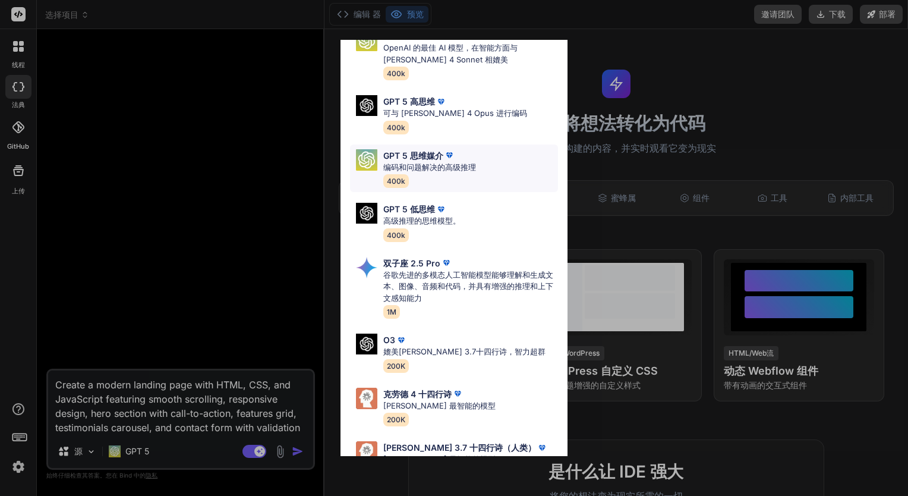
scroll to position [96, 0]
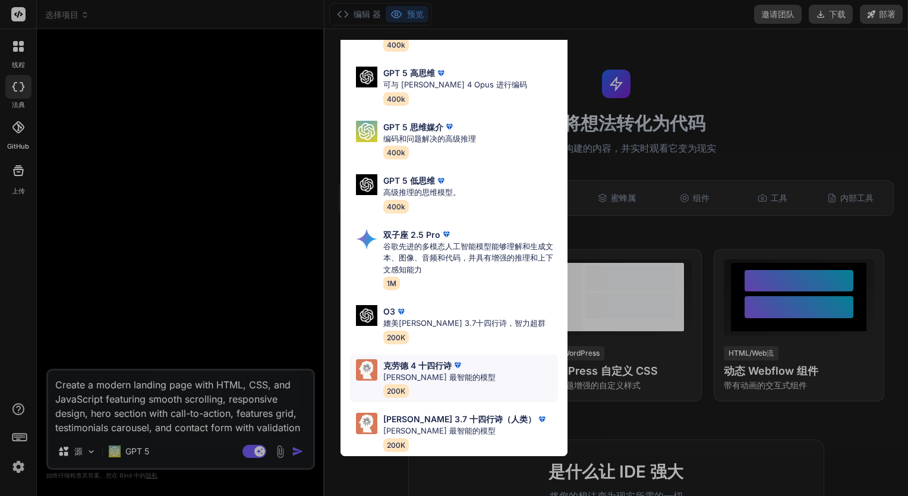
click at [487, 367] on div "克劳德 4 十四行诗 Claude 最智能的模型 200K" at bounding box center [454, 378] width 208 height 48
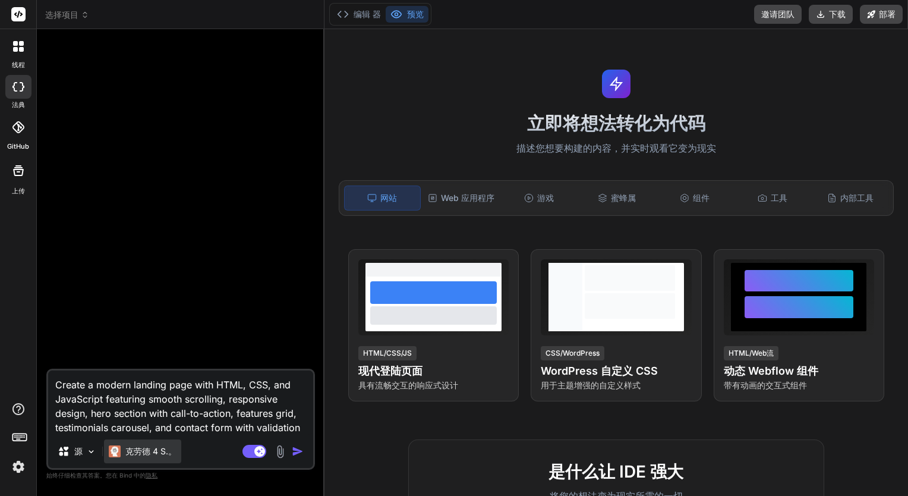
click at [149, 460] on div "克劳德 4 S.。" at bounding box center [142, 451] width 77 height 24
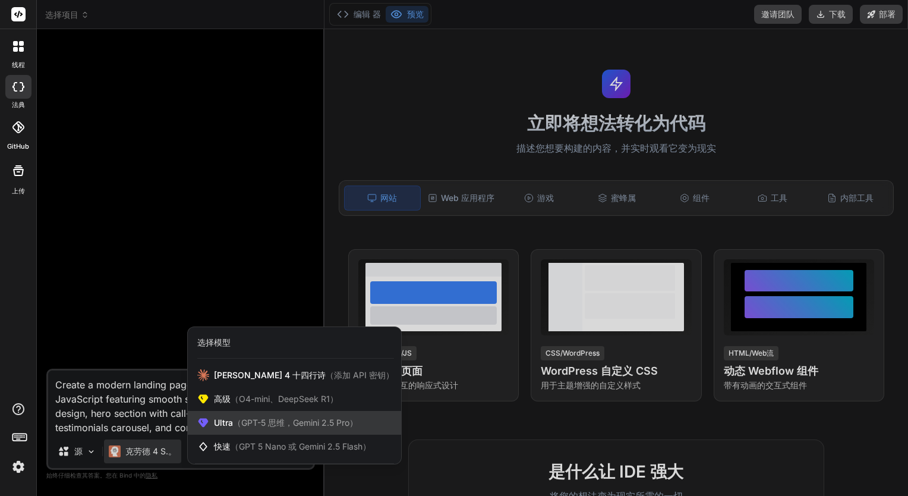
click at [323, 427] on span "（GPT-5 思维，Gemini 2.5 Pro）" at bounding box center [295, 422] width 125 height 10
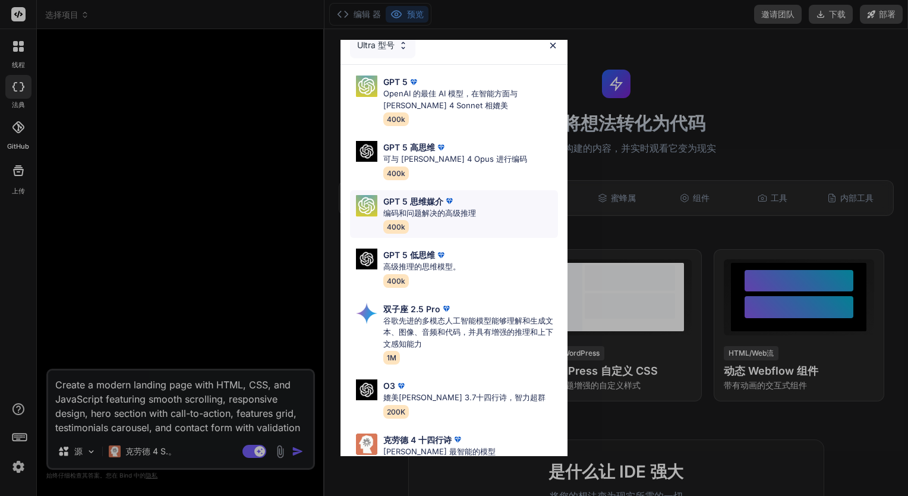
scroll to position [0, 0]
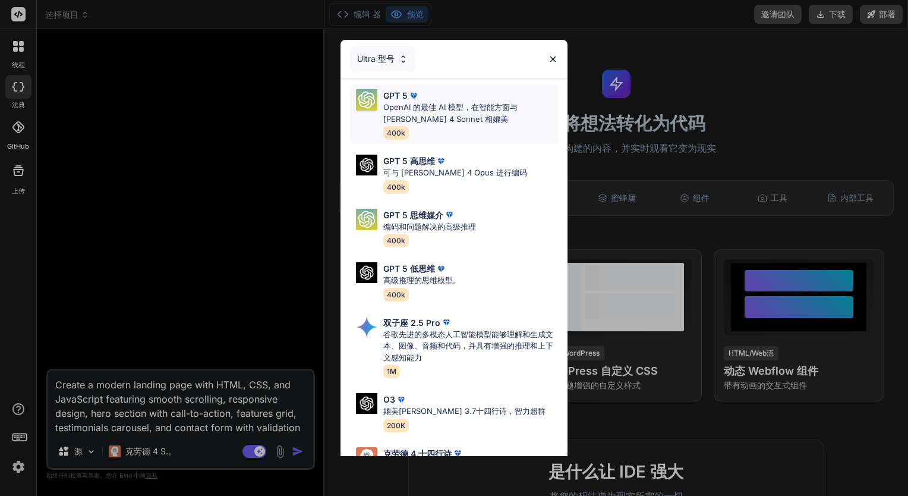
click at [496, 112] on p "OpenAI 的最佳 AI 模型，在智能方面与 [PERSON_NAME] 4 Sonnet 相媲美" at bounding box center [470, 113] width 175 height 23
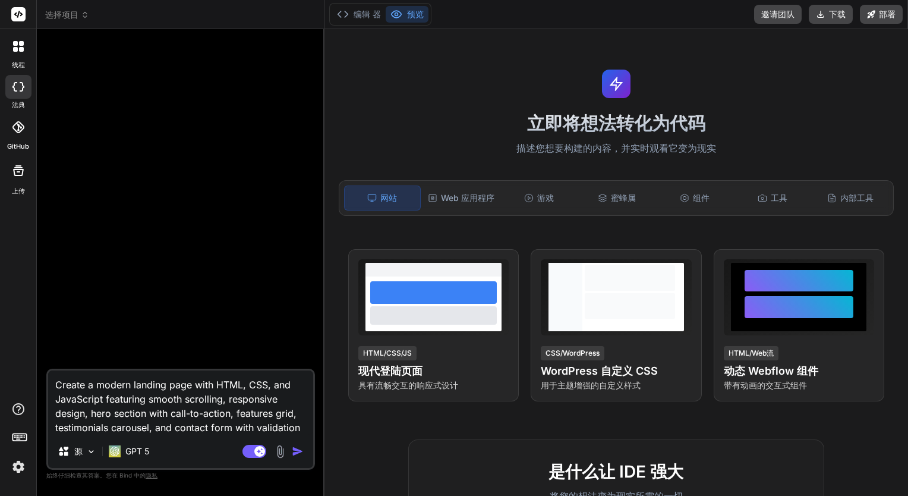
click at [297, 456] on img "button" at bounding box center [298, 451] width 12 height 12
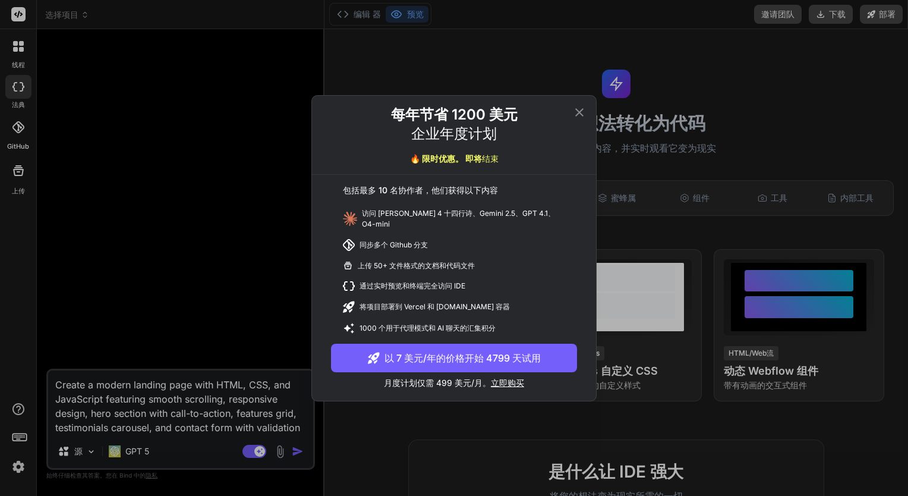
click at [580, 115] on icon at bounding box center [579, 112] width 8 height 8
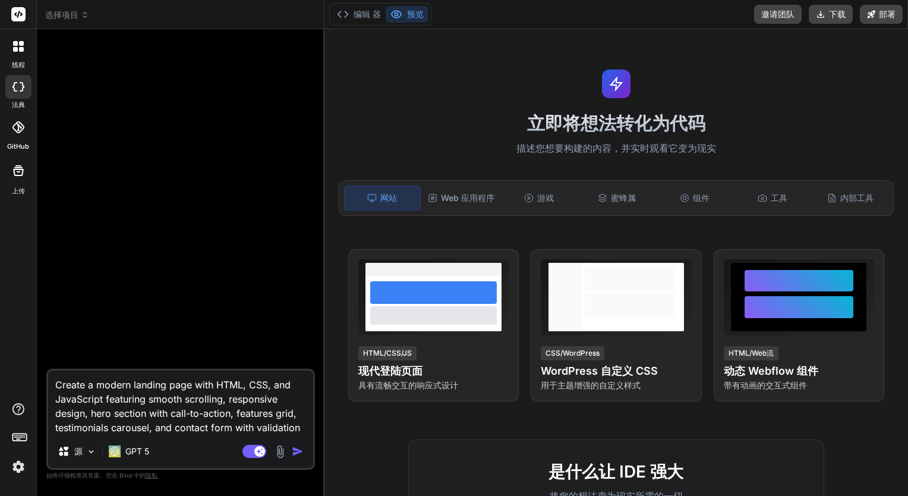
click at [299, 451] on img "button" at bounding box center [298, 451] width 12 height 12
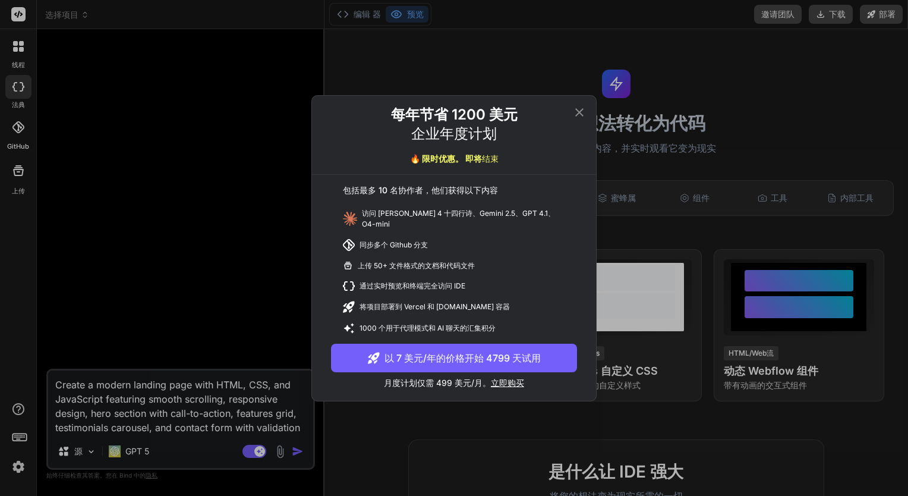
click at [409, 234] on div "同步多个 Github 分支" at bounding box center [454, 244] width 246 height 21
drag, startPoint x: 418, startPoint y: 247, endPoint x: 424, endPoint y: 253, distance: 7.6
click at [424, 252] on div "包括最多 10 名协作者，他们获得以下内容 访问 Claude 4 十四行诗、Gemini 2.5、GPT 4.1、O4-mini 同步多个 Github 分…" at bounding box center [454, 282] width 284 height 214
drag, startPoint x: 424, startPoint y: 253, endPoint x: 445, endPoint y: 267, distance: 25.6
click at [445, 267] on div "上传 50+ 文件格式的文档和代码文件" at bounding box center [454, 266] width 246 height 20
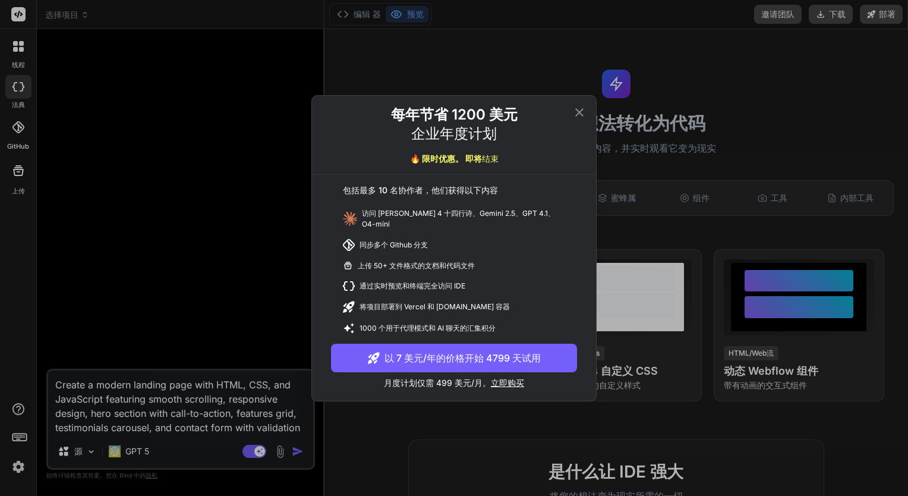
click at [478, 267] on div "上传 50+ 文件格式的文档和代码文件" at bounding box center [454, 266] width 246 height 20
click at [584, 117] on icon at bounding box center [579, 112] width 14 height 14
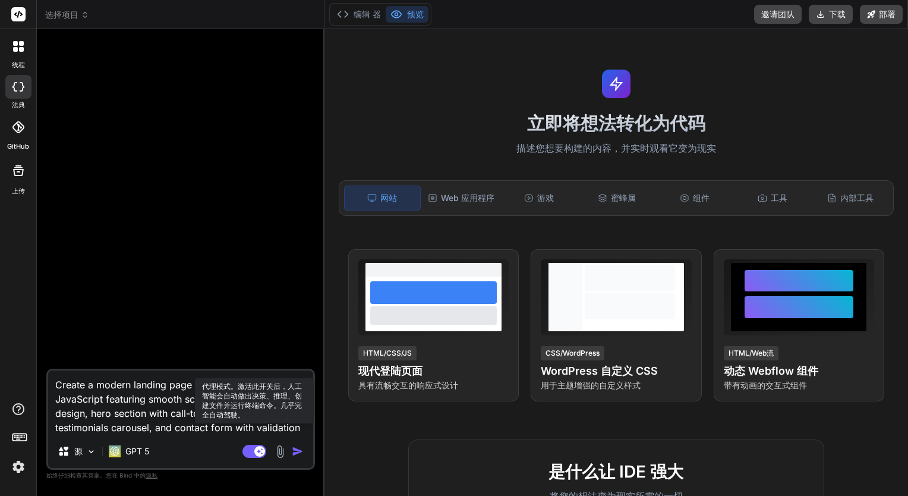
click at [253, 451] on rect at bounding box center [255, 451] width 24 height 13
click at [253, 451] on rect at bounding box center [249, 451] width 11 height 11
click at [125, 452] on font "GPT 5" at bounding box center [137, 451] width 24 height 10
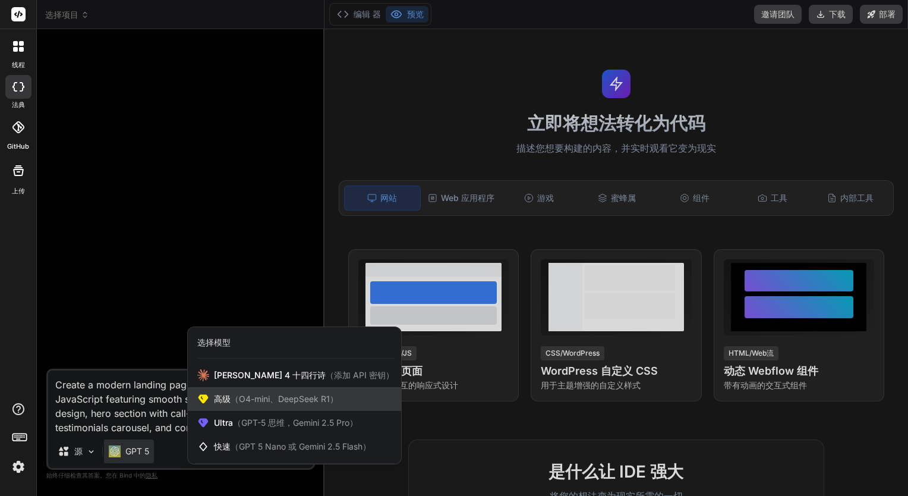
click at [303, 407] on div "高级 （O4-mini、DeepSeek R1）" at bounding box center [294, 399] width 213 height 24
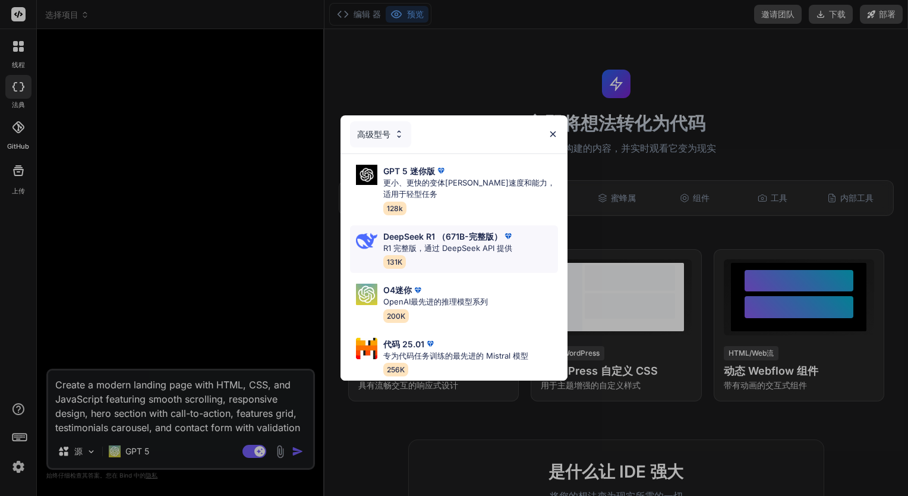
click at [472, 253] on div "DeepSeek R1 （671B-完整版） R1 完整版，通过 DeepSeek API 提供 131K" at bounding box center [448, 249] width 131 height 39
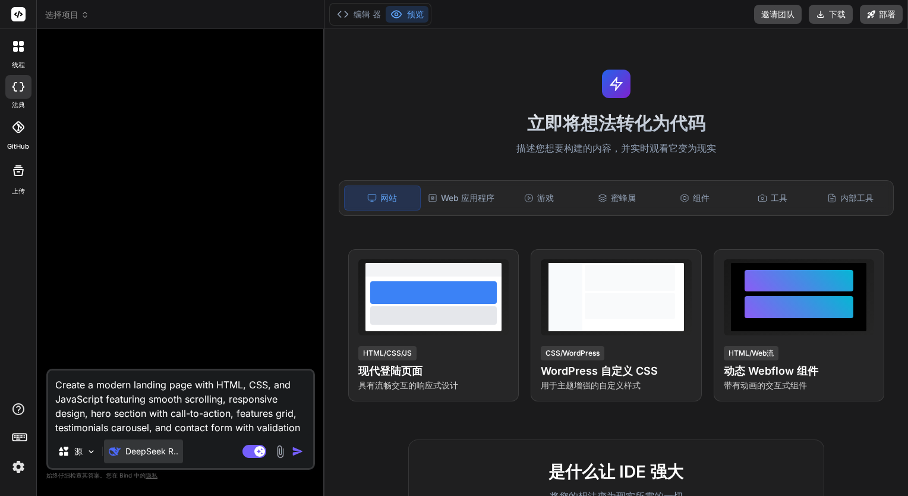
click at [162, 440] on div "DeepSeek R.." at bounding box center [143, 451] width 79 height 24
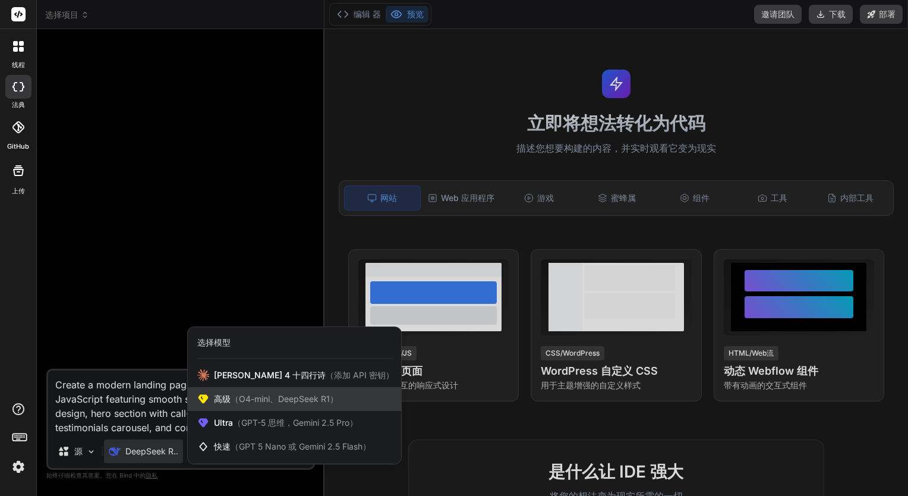
click at [257, 396] on span "（O4-mini、DeepSeek R1）" at bounding box center [285, 398] width 108 height 10
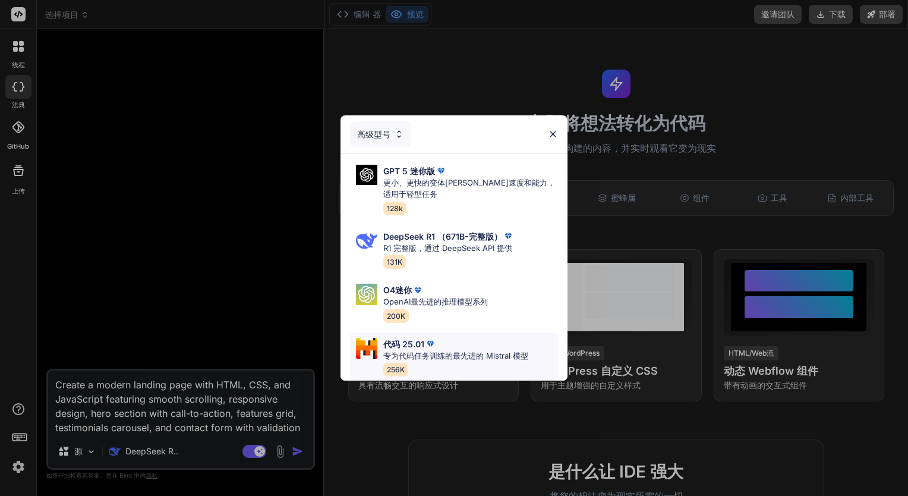
click at [459, 338] on div "代码 25.01" at bounding box center [455, 344] width 145 height 12
type textarea "x"
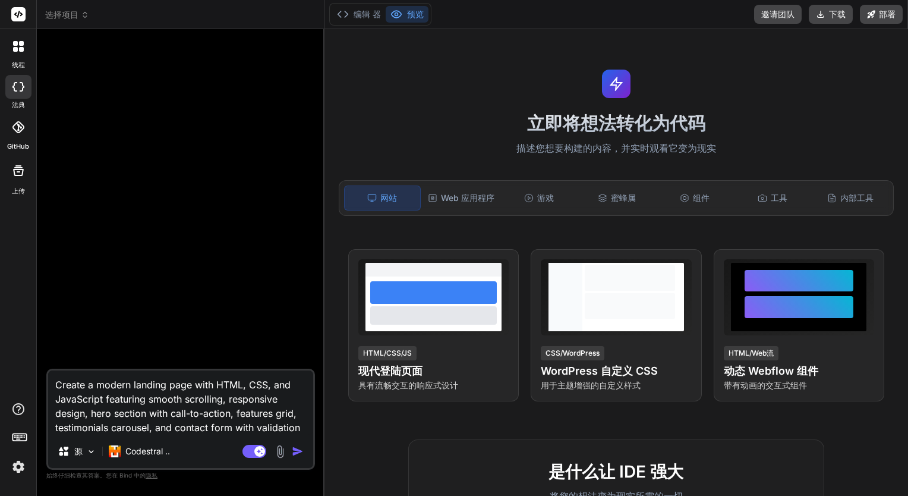
click at [294, 452] on img "button" at bounding box center [298, 451] width 12 height 12
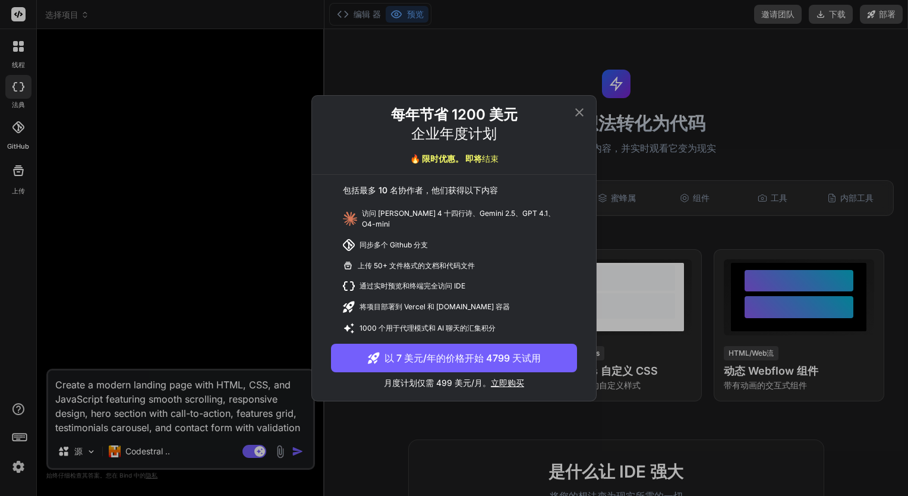
click at [481, 354] on font "以 7 美元/年的价格开始 4799 天试用" at bounding box center [463, 358] width 156 height 14
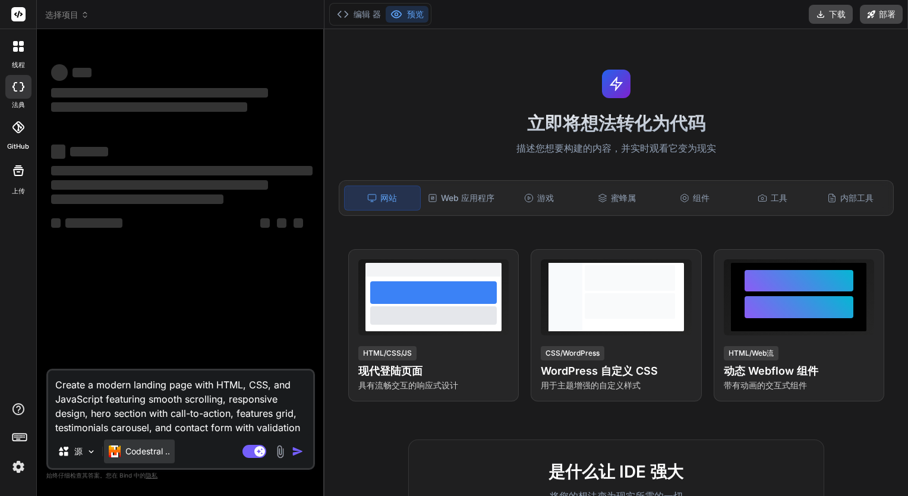
click at [163, 454] on font "Codestral .." at bounding box center [147, 451] width 45 height 10
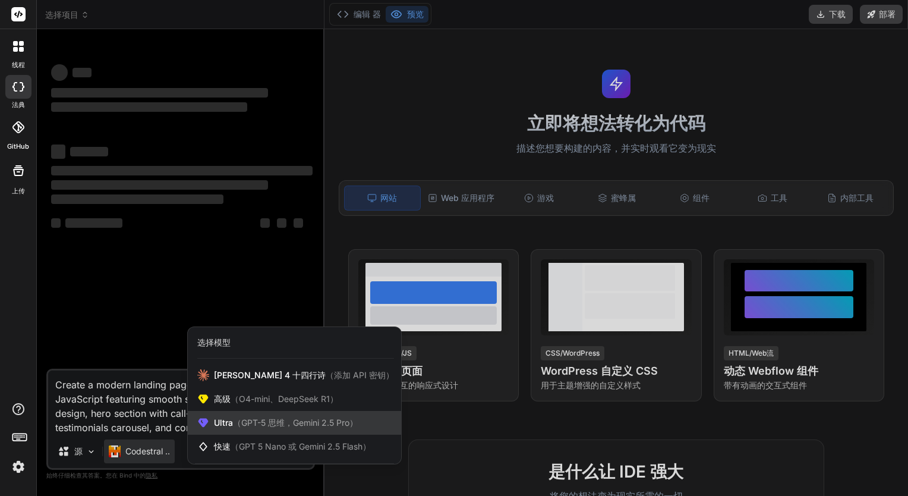
click at [229, 421] on span "Ultra （GPT-5 思维，Gemini 2.5 Pro）" at bounding box center [286, 423] width 144 height 12
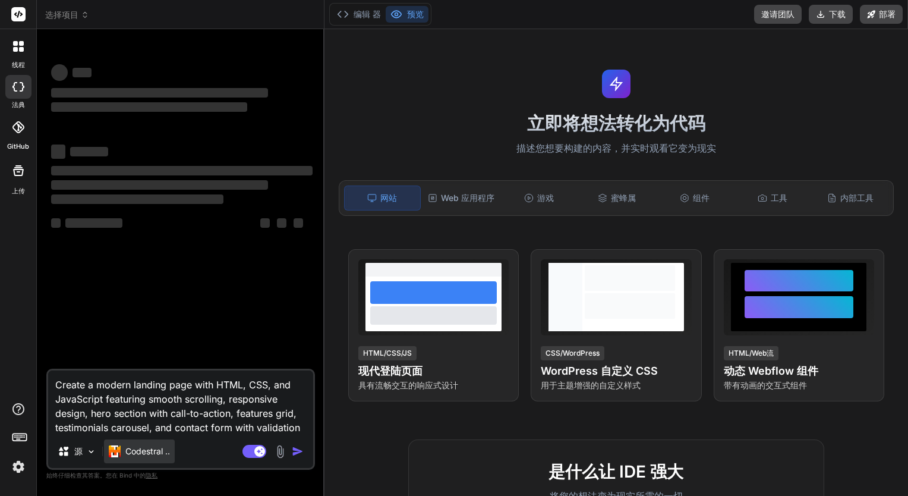
click at [150, 452] on font "Codestral .." at bounding box center [147, 451] width 45 height 10
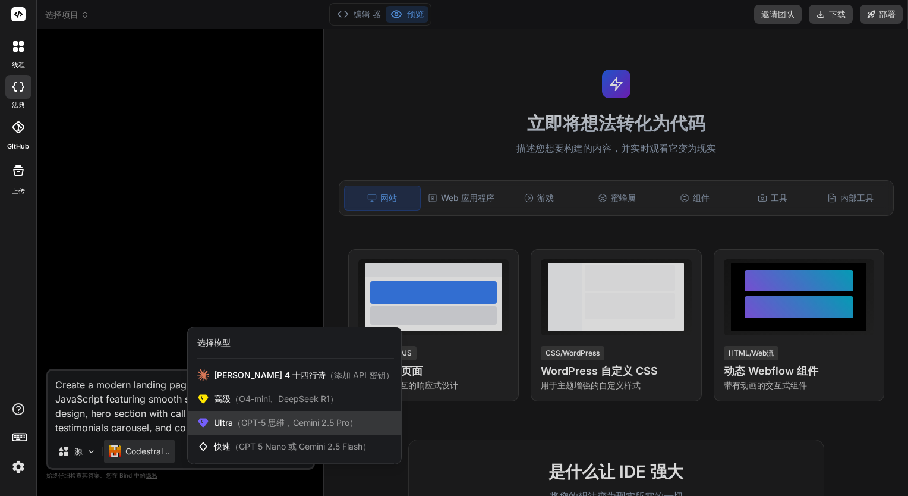
click at [238, 417] on span "Ultra （GPT-5 思维，Gemini 2.5 Pro）" at bounding box center [286, 423] width 144 height 12
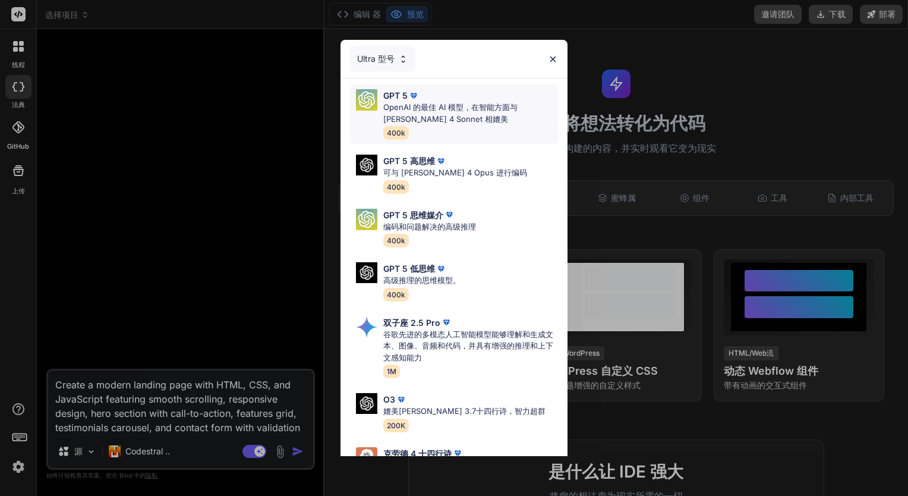
click at [434, 109] on p "OpenAI 的最佳 AI 模型，在智能方面与 [PERSON_NAME] 4 Sonnet 相媲美" at bounding box center [470, 113] width 175 height 23
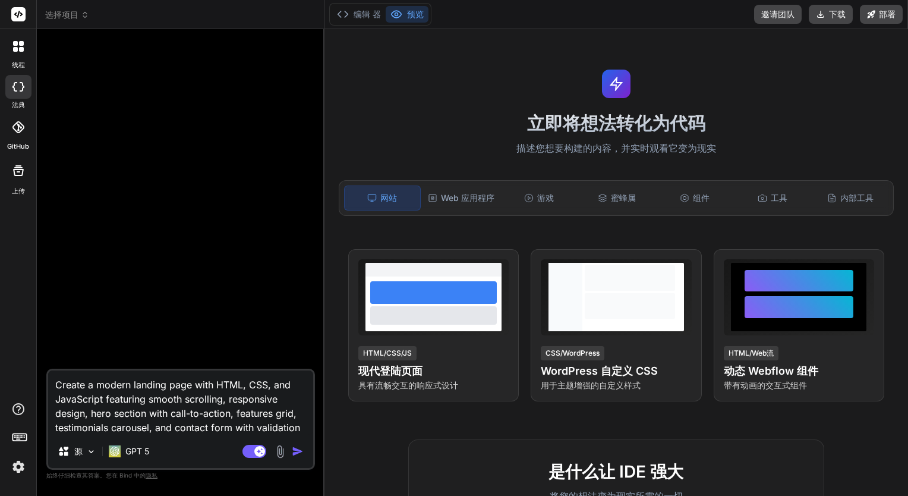
click at [295, 456] on img "button" at bounding box center [298, 451] width 12 height 12
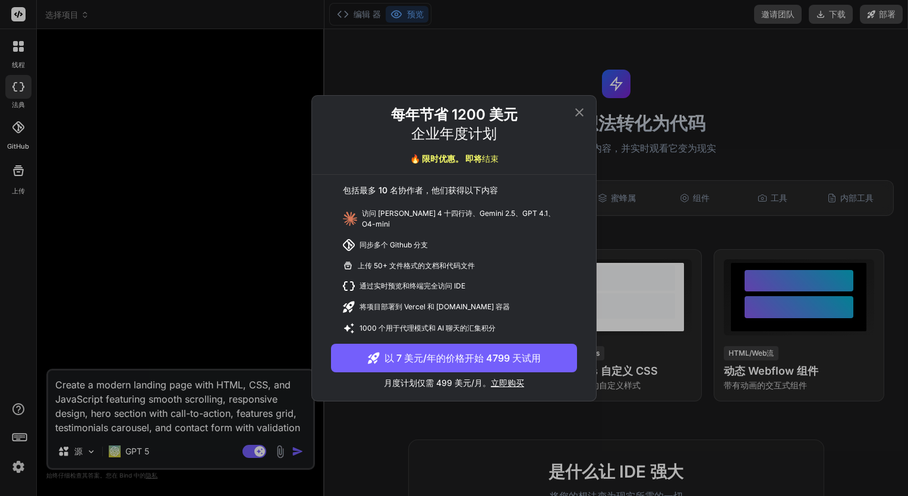
click at [580, 116] on icon at bounding box center [579, 112] width 14 height 14
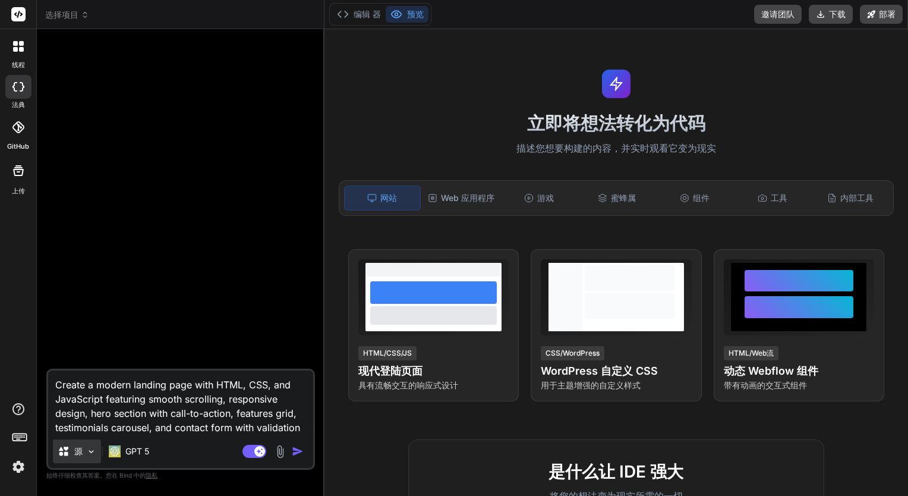
click at [92, 455] on img at bounding box center [91, 451] width 10 height 10
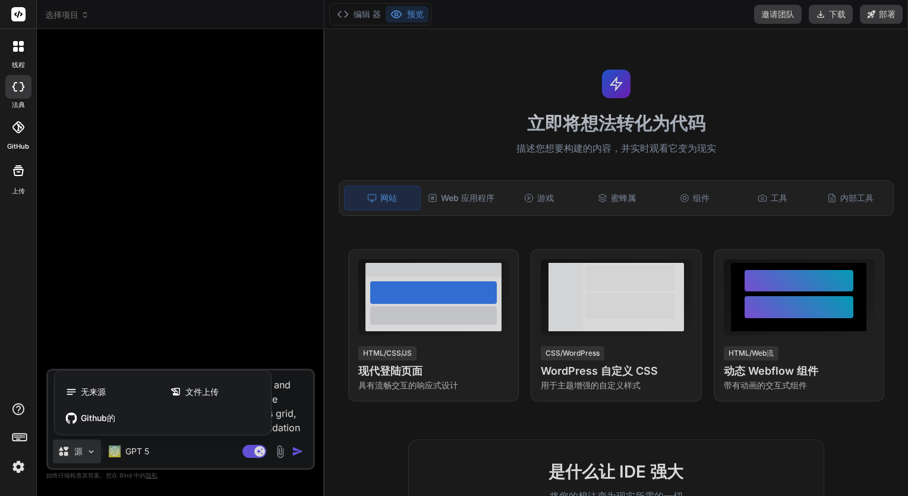
click at [92, 455] on div at bounding box center [454, 248] width 908 height 496
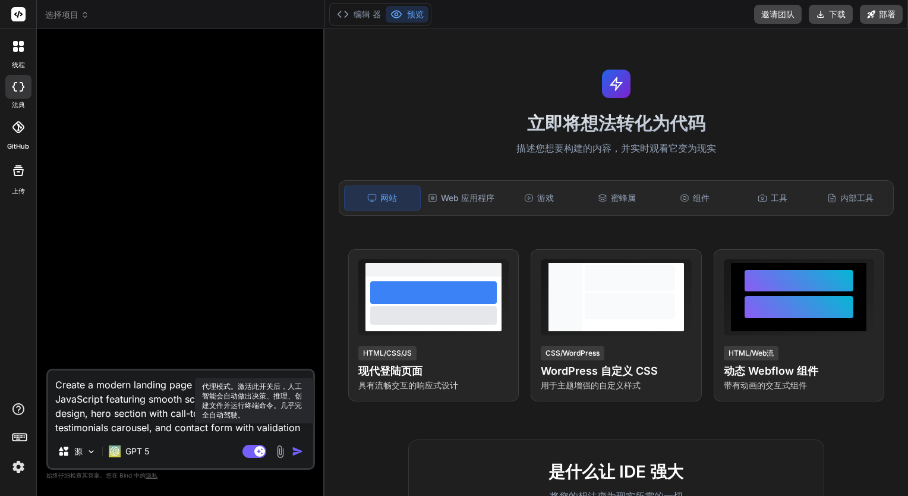
click at [251, 448] on rect at bounding box center [255, 451] width 24 height 13
click at [181, 447] on div "源" at bounding box center [180, 453] width 265 height 29
click at [298, 451] on img "button" at bounding box center [298, 451] width 12 height 12
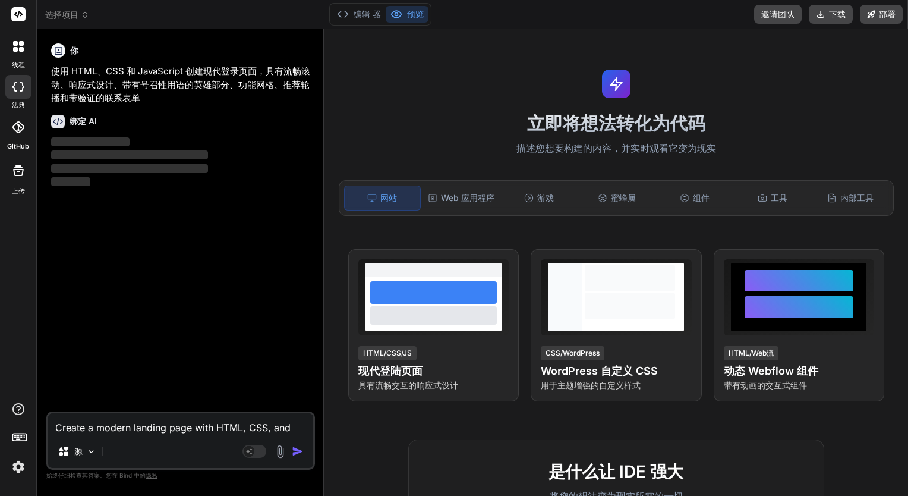
click at [189, 421] on textarea "Create a modern landing page with HTML, CSS, and JavaScript featuring smooth sc…" at bounding box center [180, 423] width 265 height 21
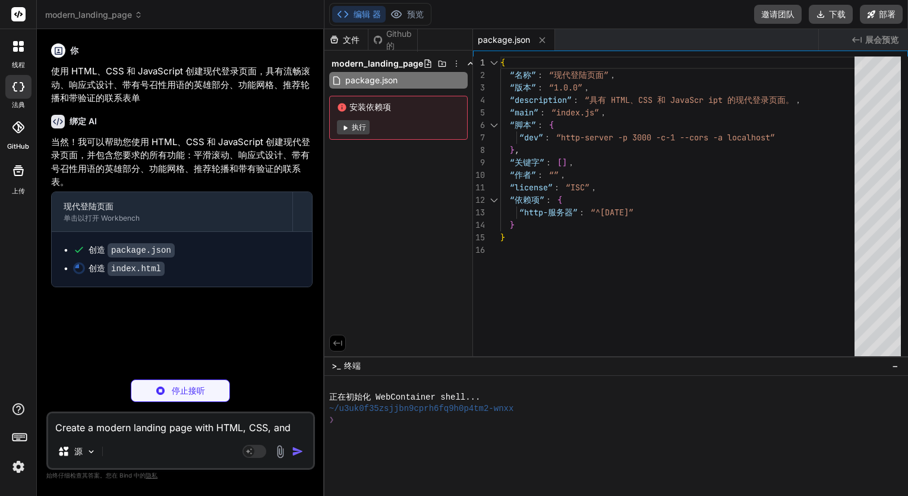
type textarea "x"
type textarea "<script src="script.js"></script> </body> </html>"
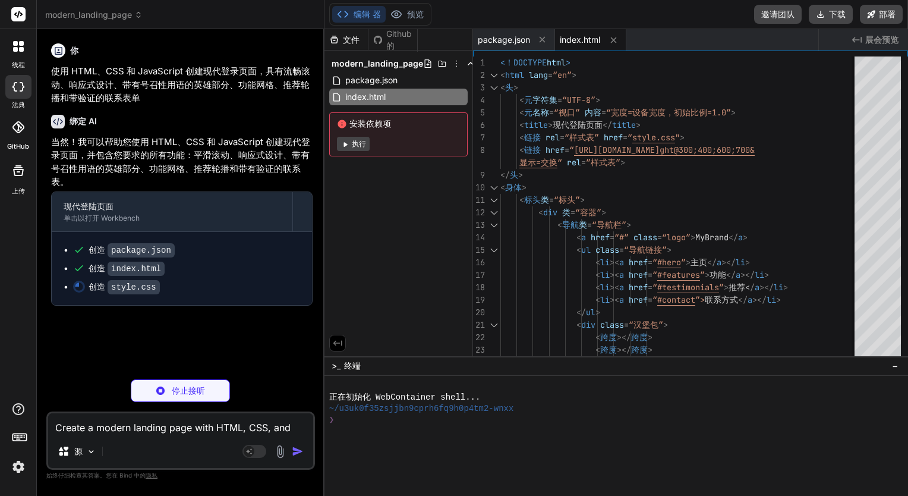
type textarea "x"
type textarea "} }"
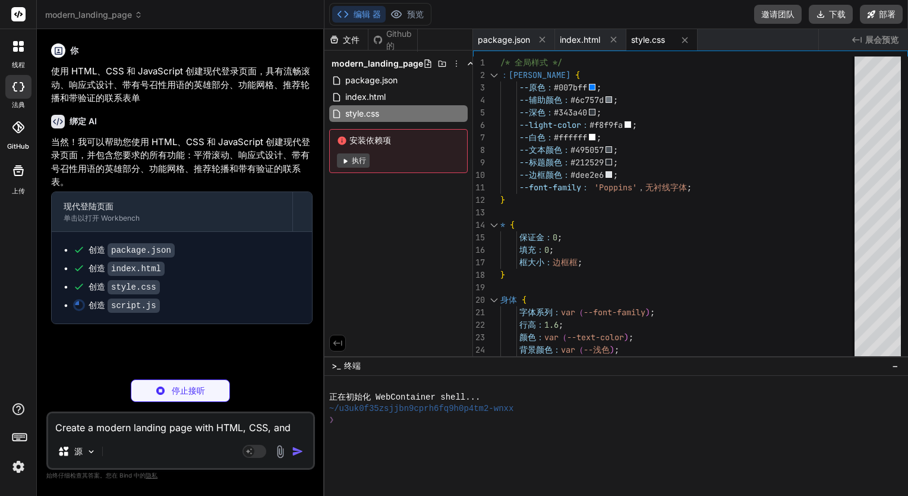
type textarea "x"
